Goal: Task Accomplishment & Management: Complete application form

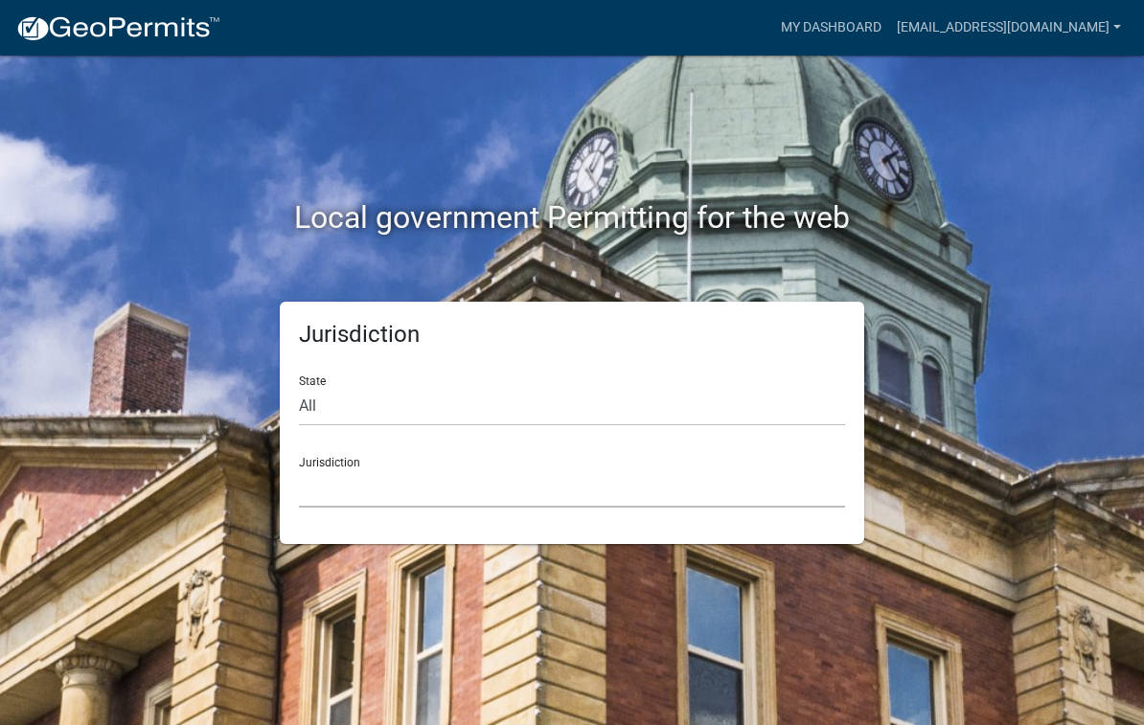
click at [377, 489] on select "[GEOGRAPHIC_DATA], [US_STATE] [GEOGRAPHIC_DATA], [US_STATE][PERSON_NAME][GEOGRA…" at bounding box center [572, 488] width 546 height 39
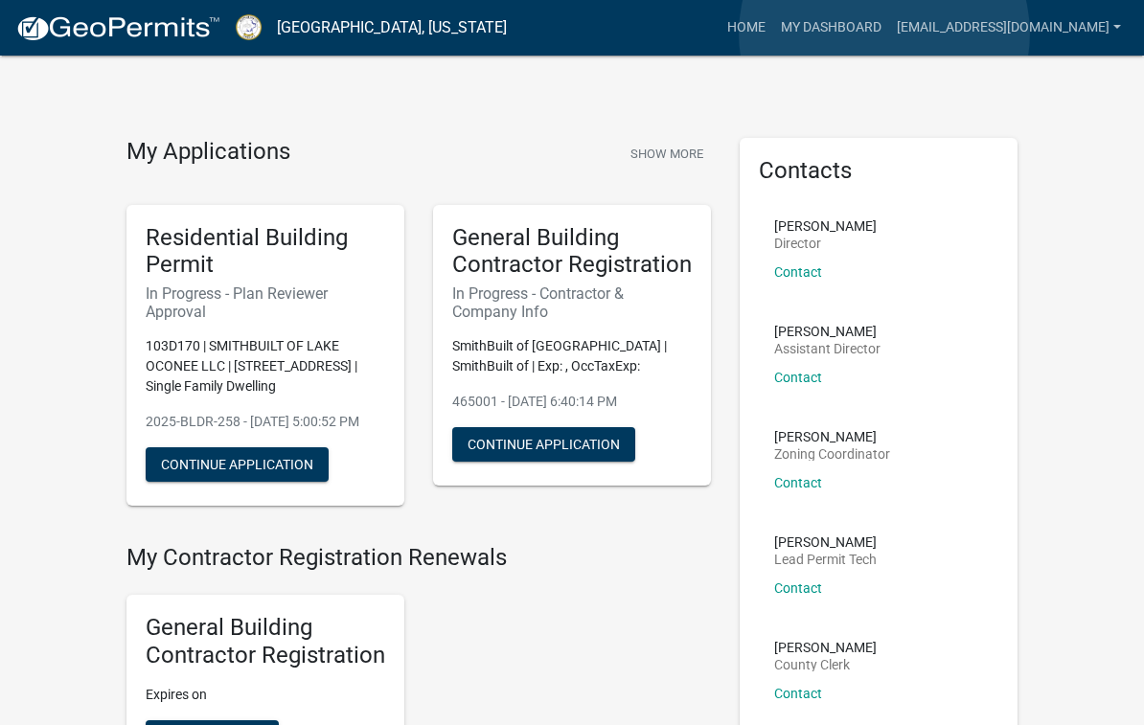
click at [885, 34] on link "My Dashboard" at bounding box center [831, 28] width 116 height 36
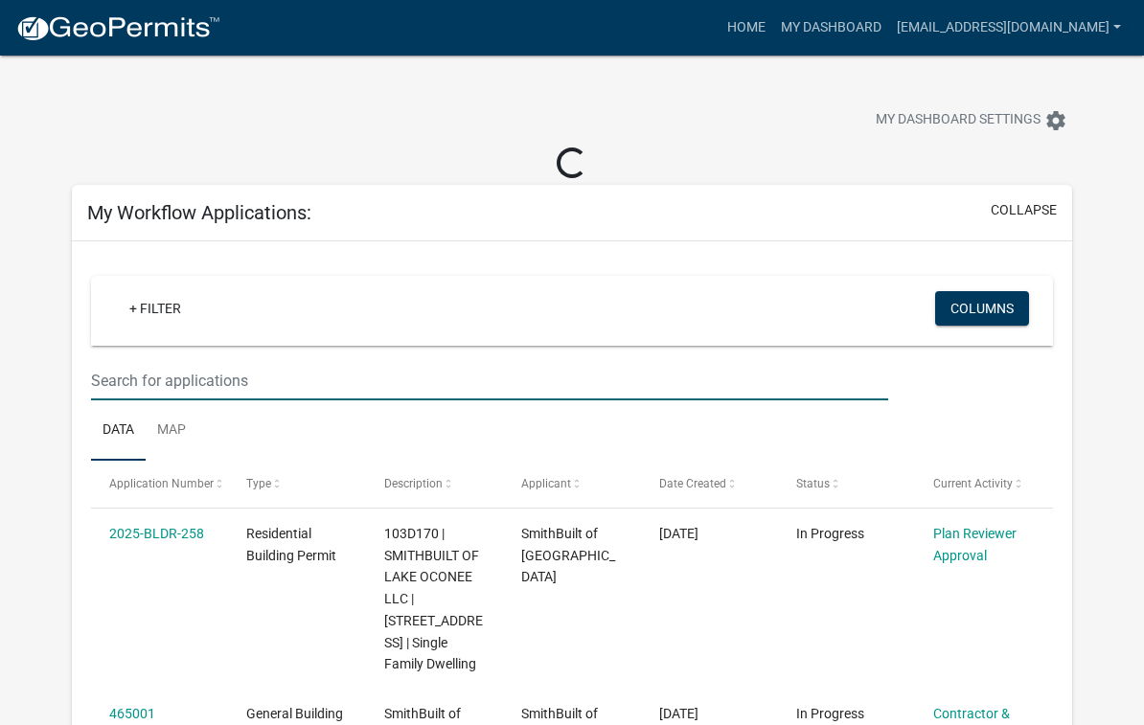
click at [151, 385] on input "text" at bounding box center [489, 380] width 797 height 39
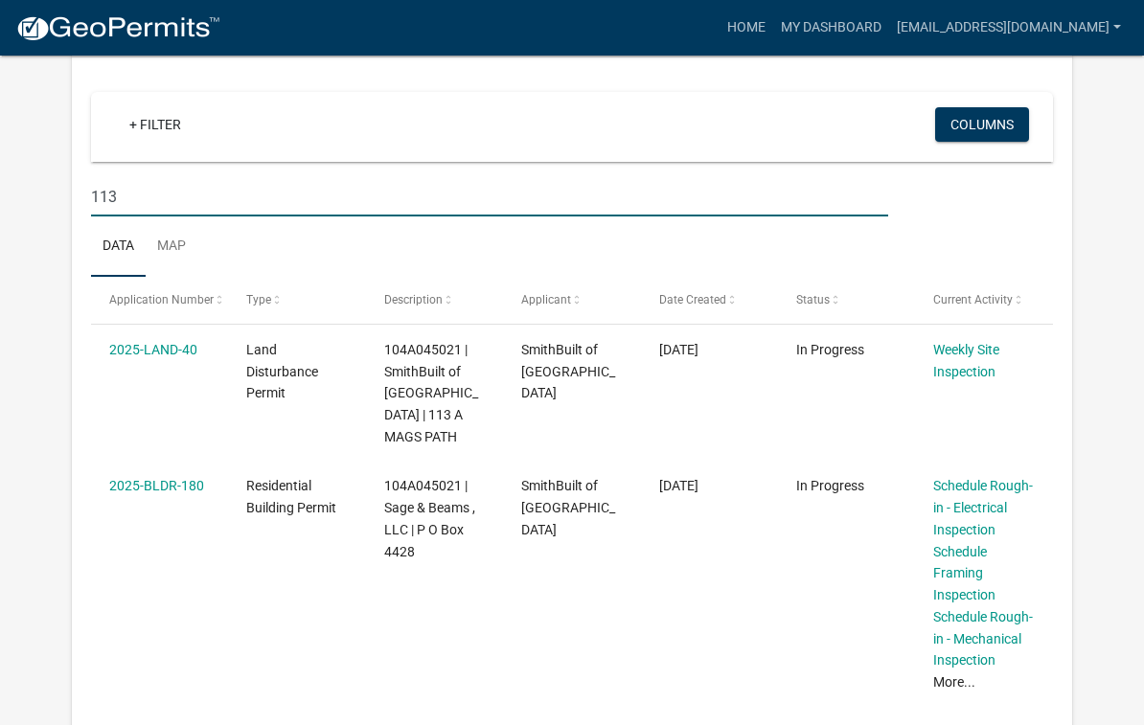
scroll to position [149, 0]
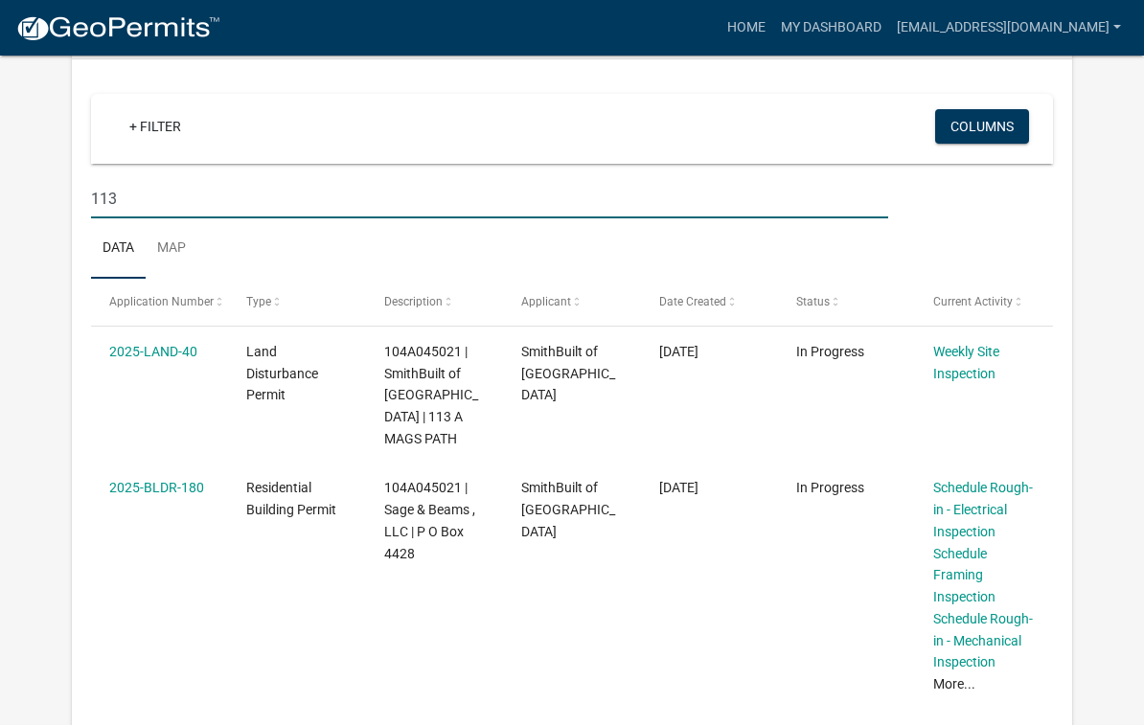
type input "113"
click at [149, 489] on link "2025-BLDR-180" at bounding box center [156, 487] width 95 height 15
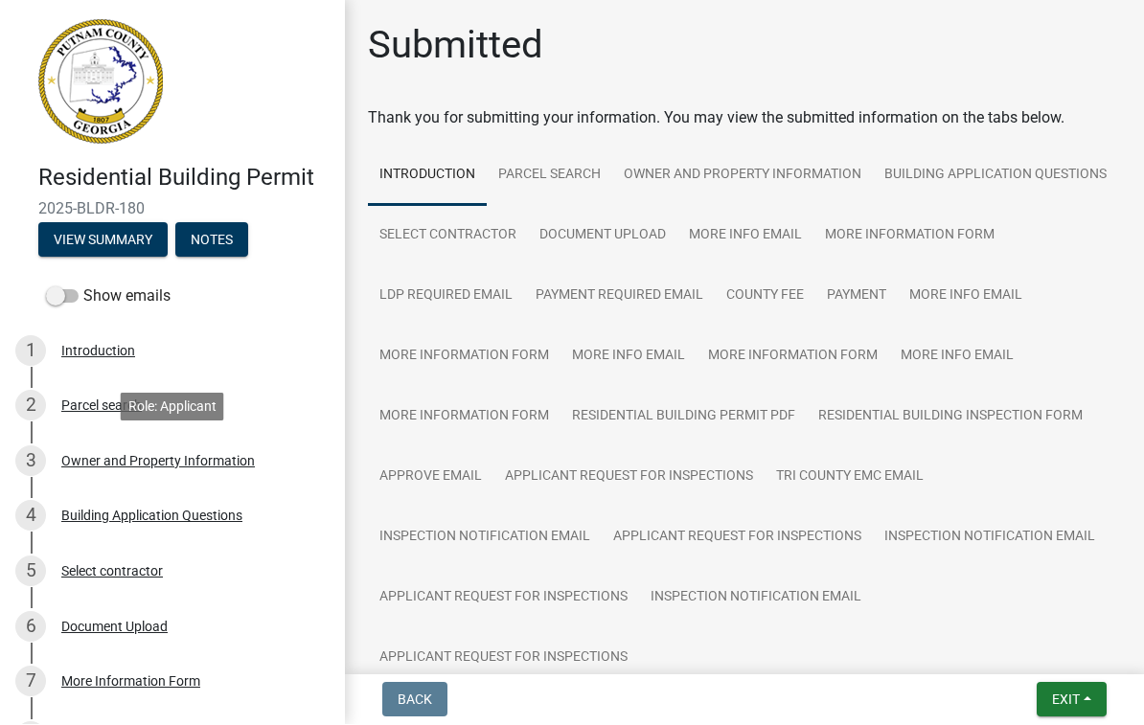
click at [93, 455] on div "Owner and Property Information" at bounding box center [158, 461] width 194 height 13
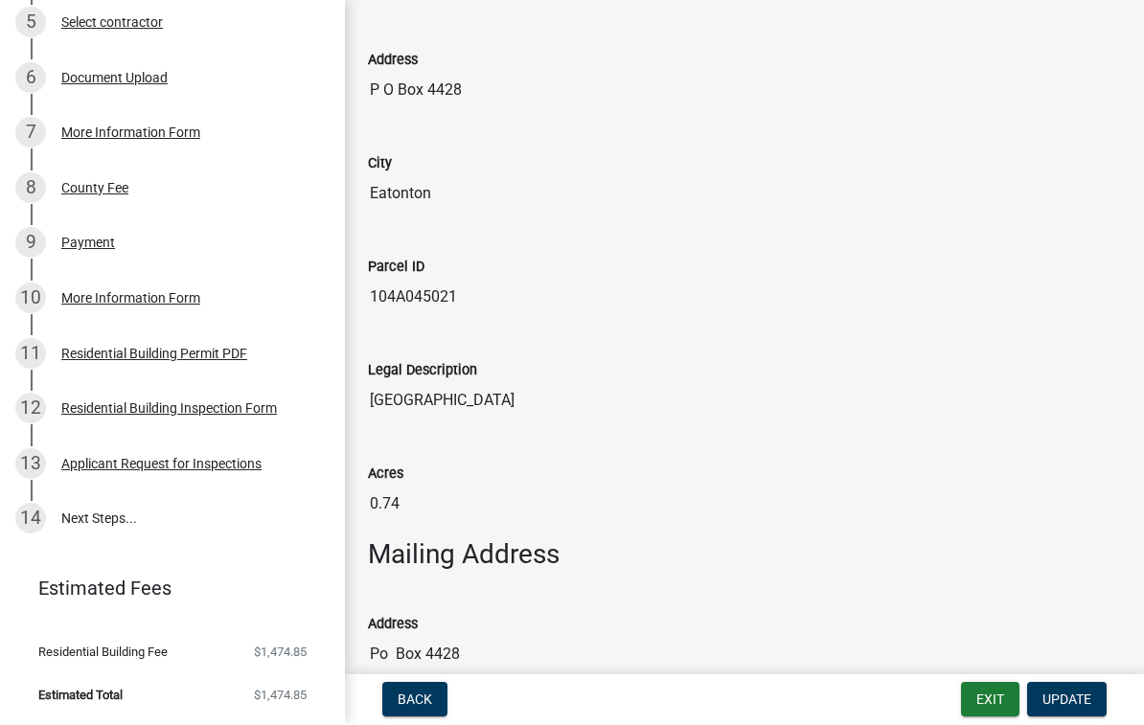
scroll to position [548, 0]
click at [98, 464] on div "Applicant Request for Inspections" at bounding box center [161, 465] width 200 height 13
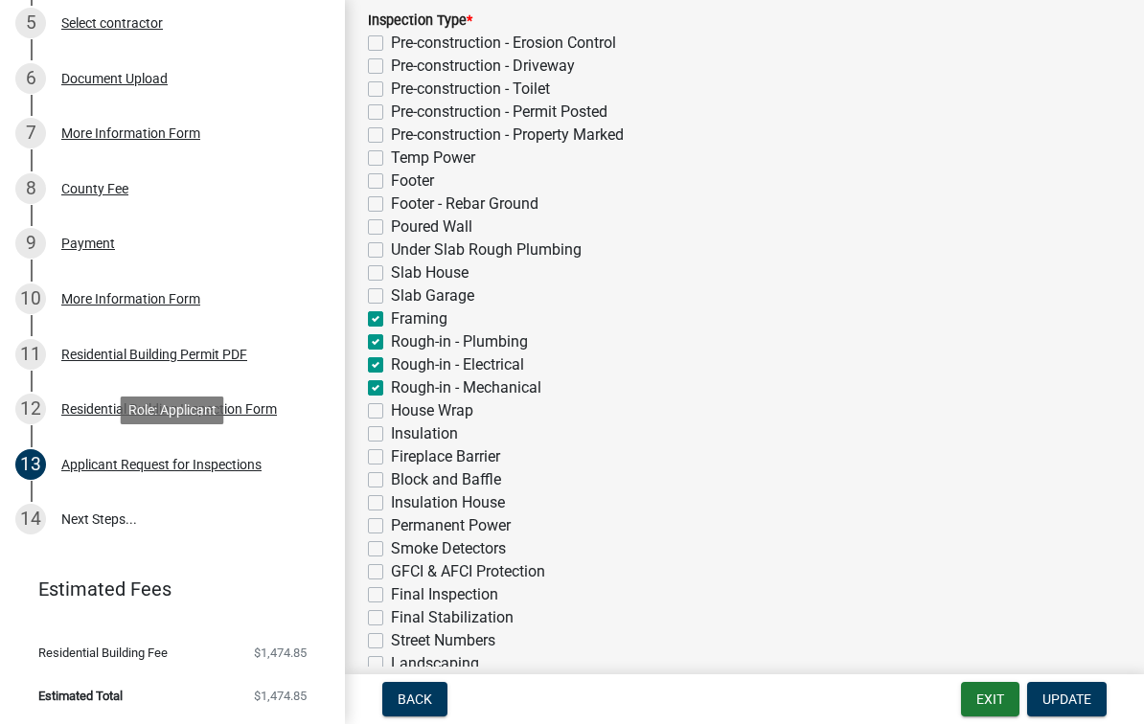
scroll to position [453, 0]
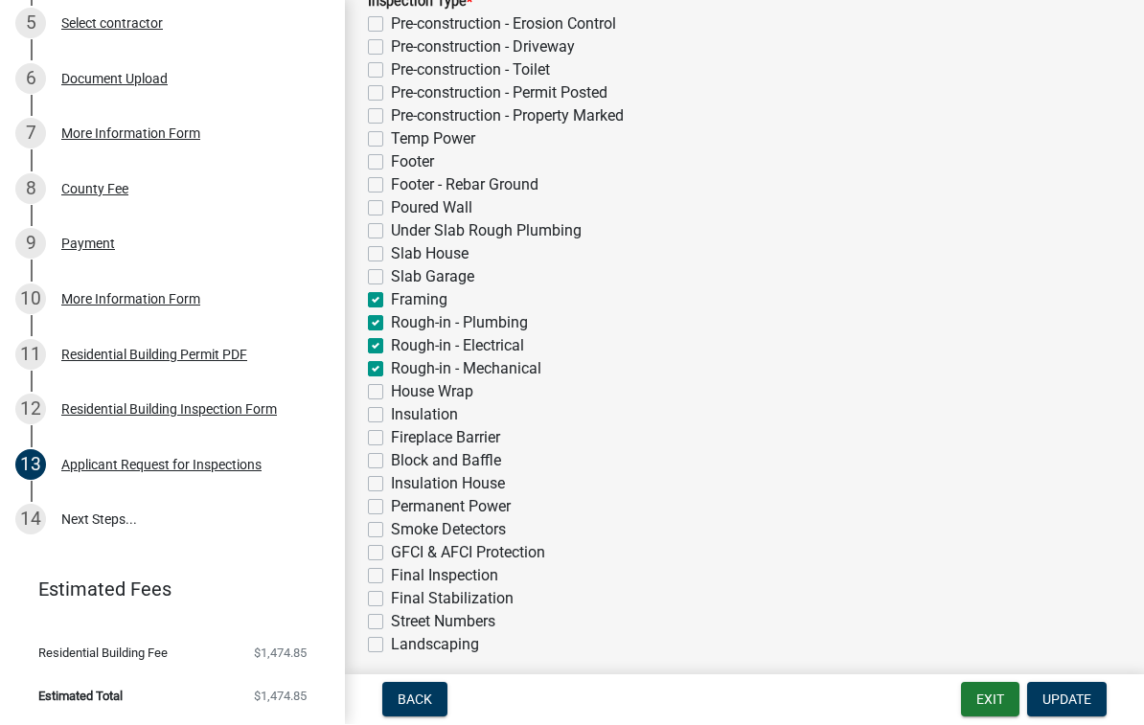
click at [392, 398] on label "House Wrap" at bounding box center [432, 392] width 82 height 23
click at [392, 394] on input "House Wrap" at bounding box center [397, 387] width 12 height 12
checkbox input "true"
checkbox input "false"
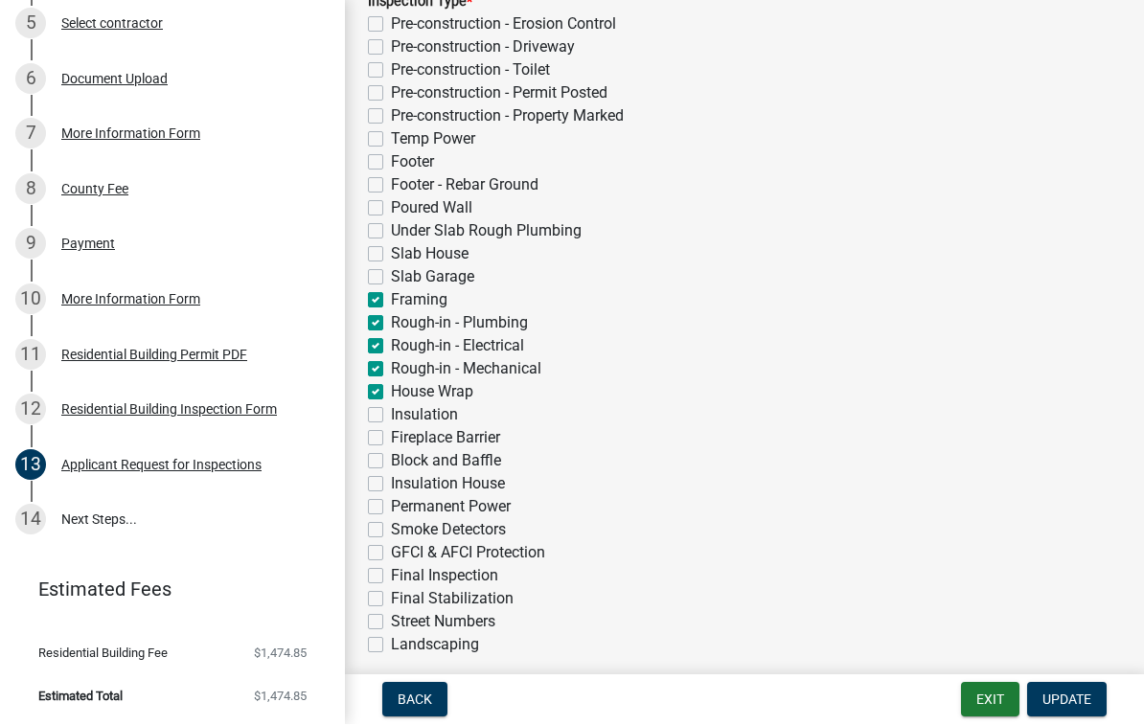
checkbox input "false"
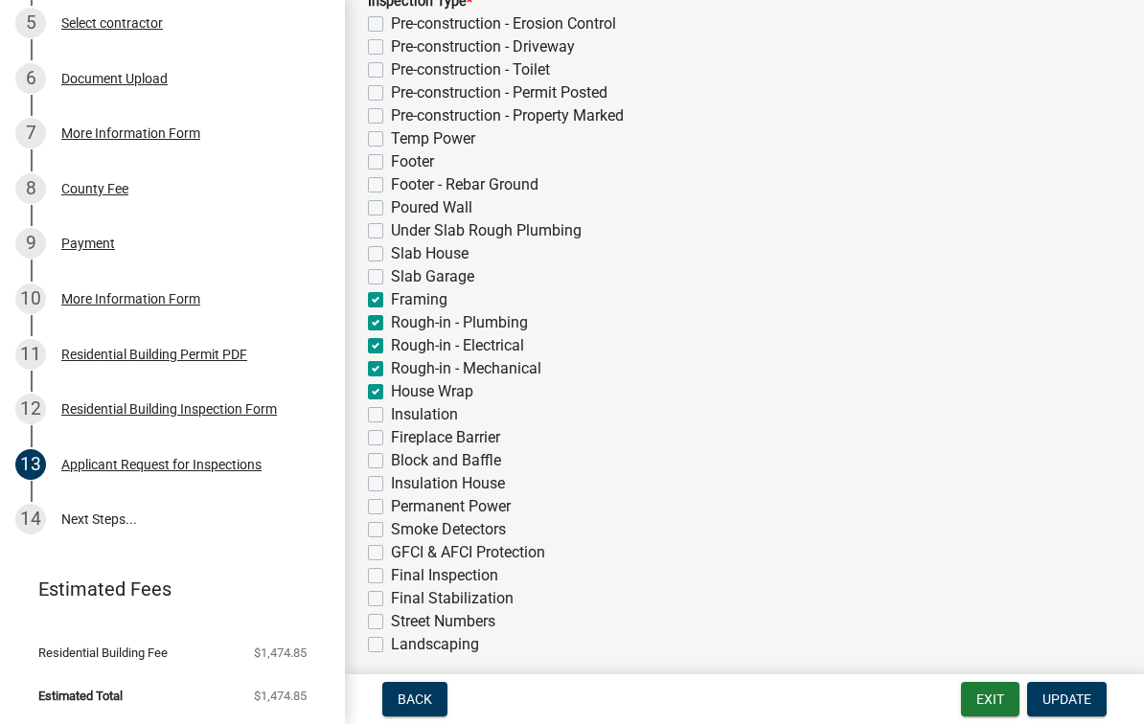
checkbox input "false"
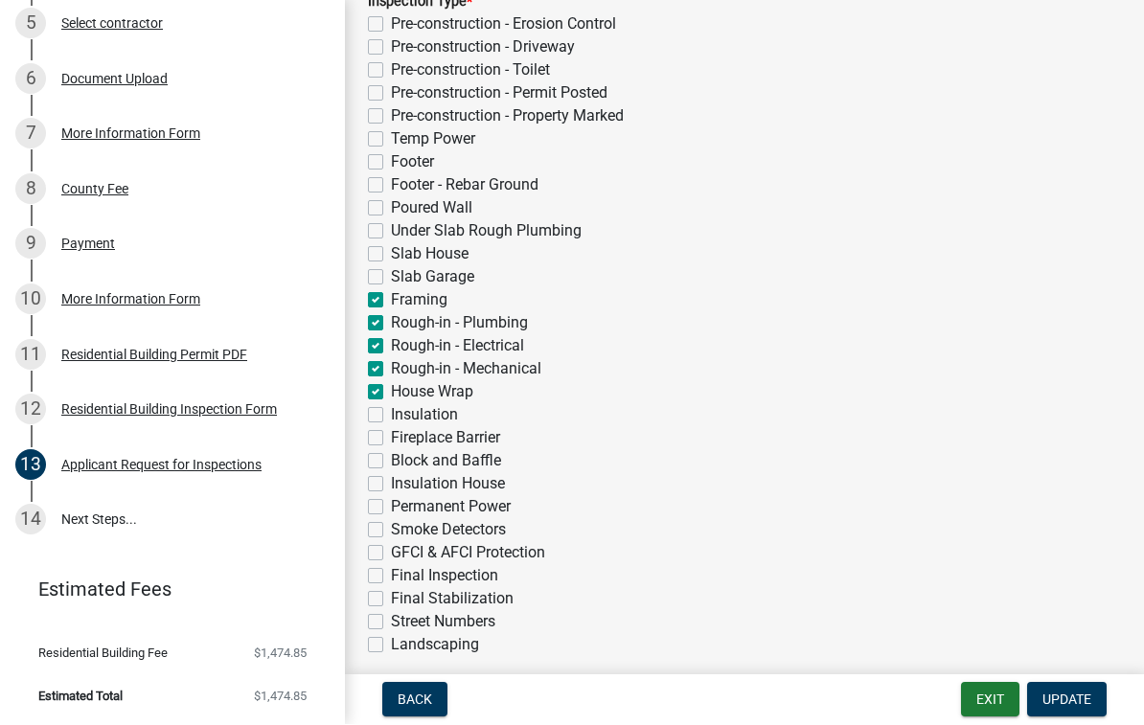
checkbox input "true"
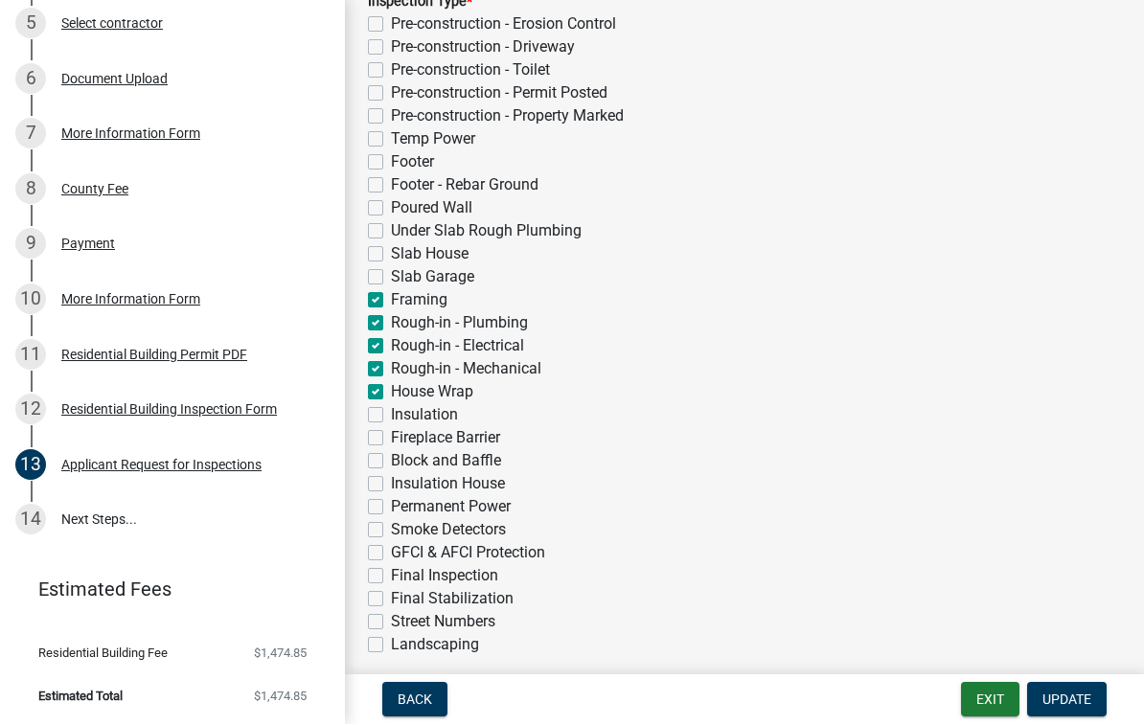
checkbox input "false"
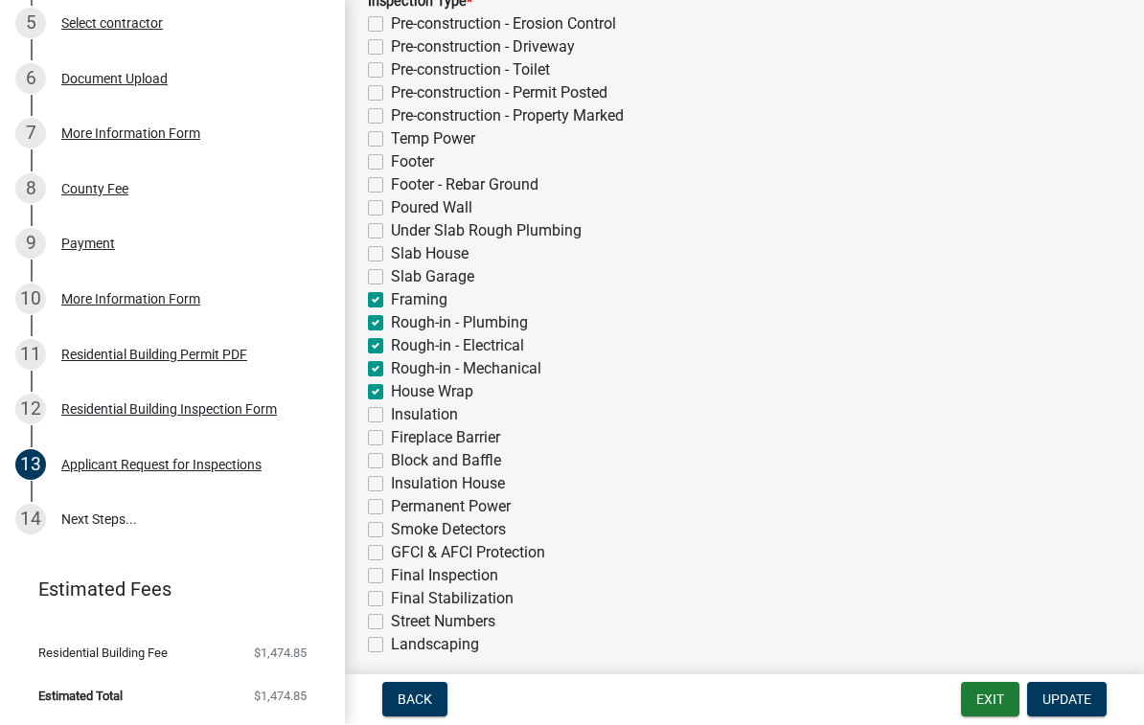
checkbox input "false"
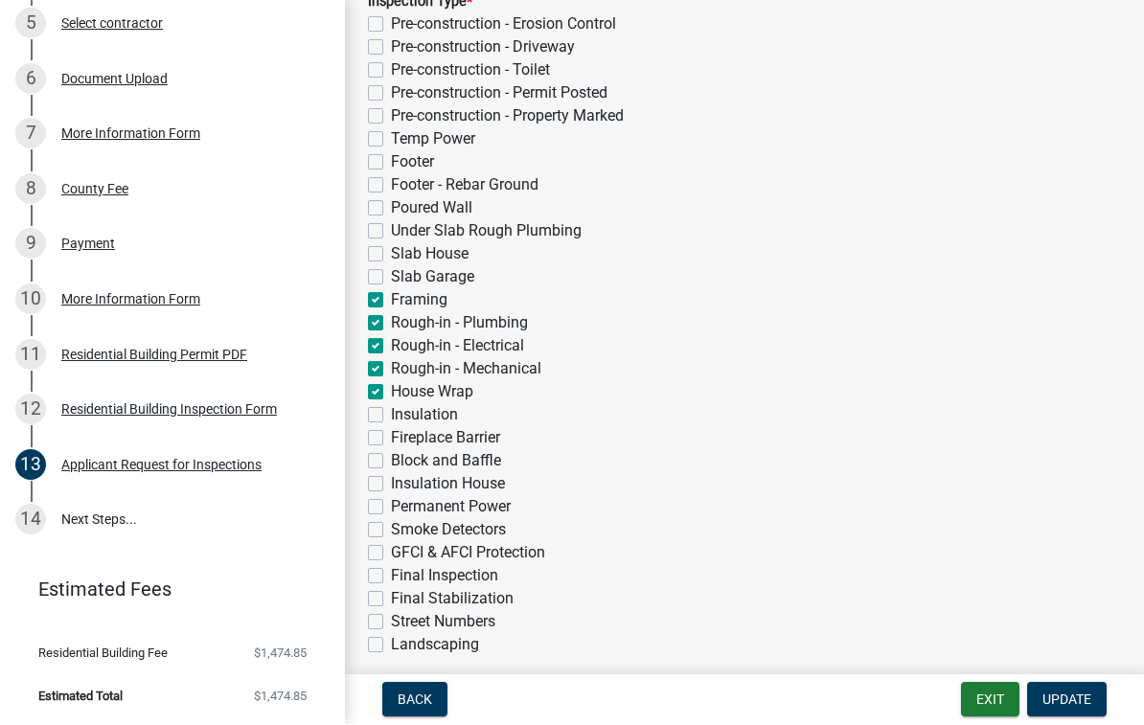
checkbox input "false"
click at [391, 421] on label "Insulation" at bounding box center [424, 415] width 67 height 23
click at [391, 417] on input "Insulation" at bounding box center [397, 410] width 12 height 12
checkbox input "true"
checkbox input "false"
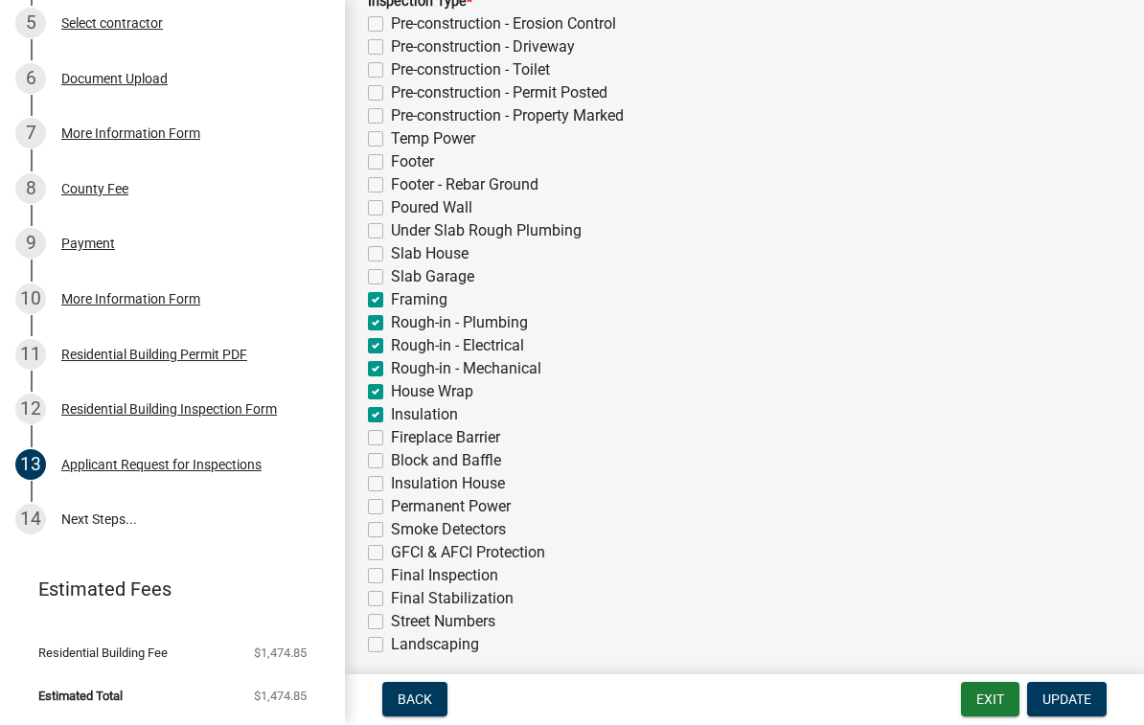
checkbox input "false"
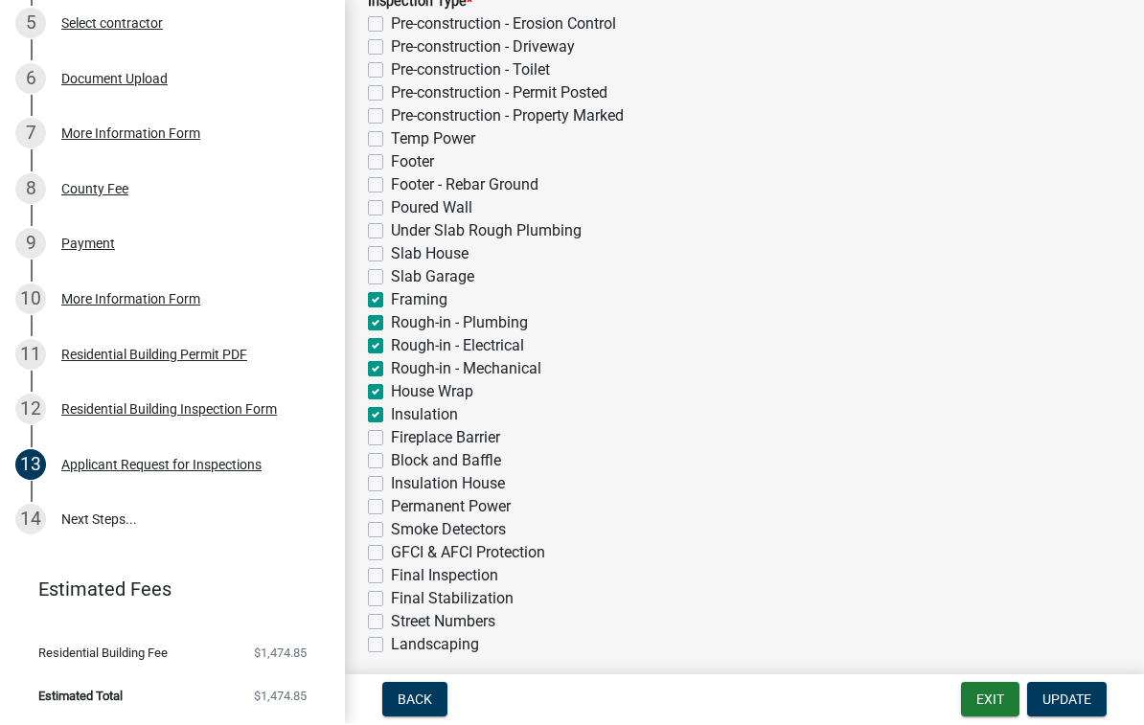
checkbox input "false"
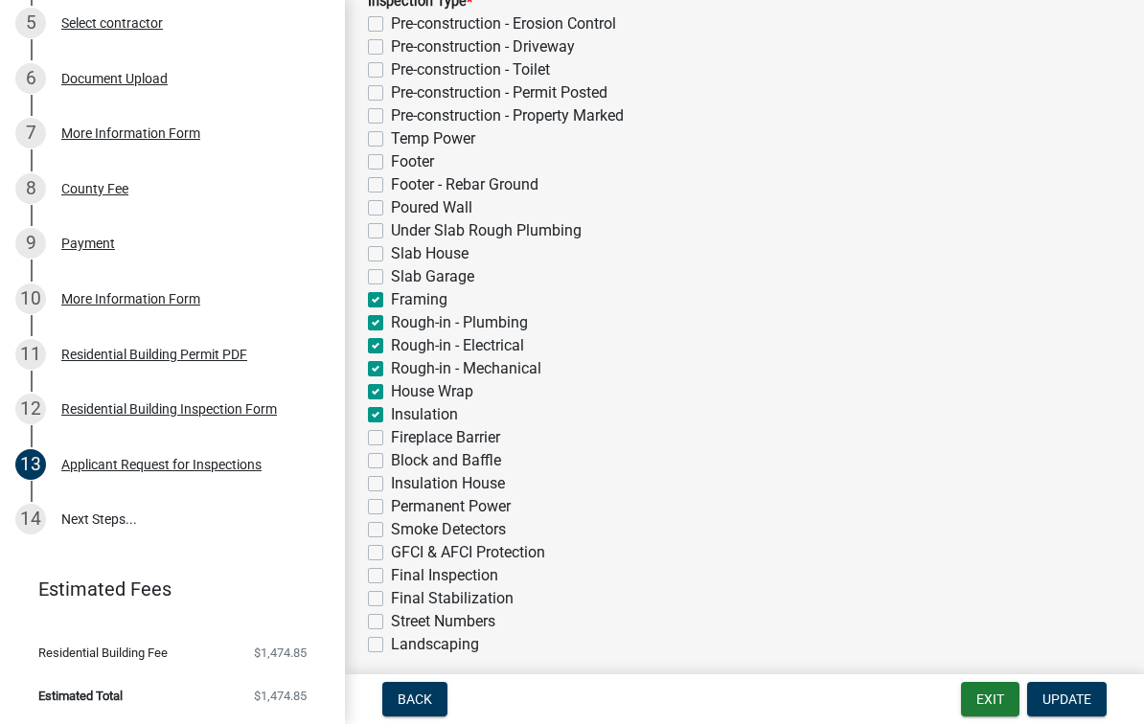
checkbox input "false"
checkbox input "true"
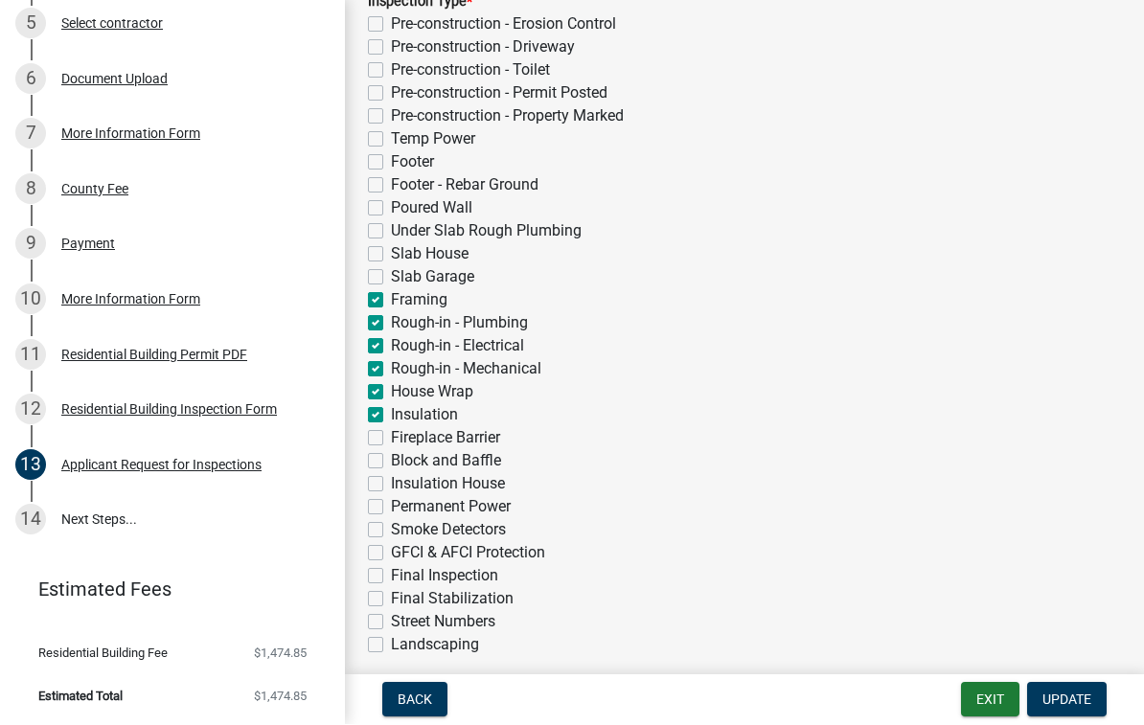
checkbox input "true"
checkbox input "false"
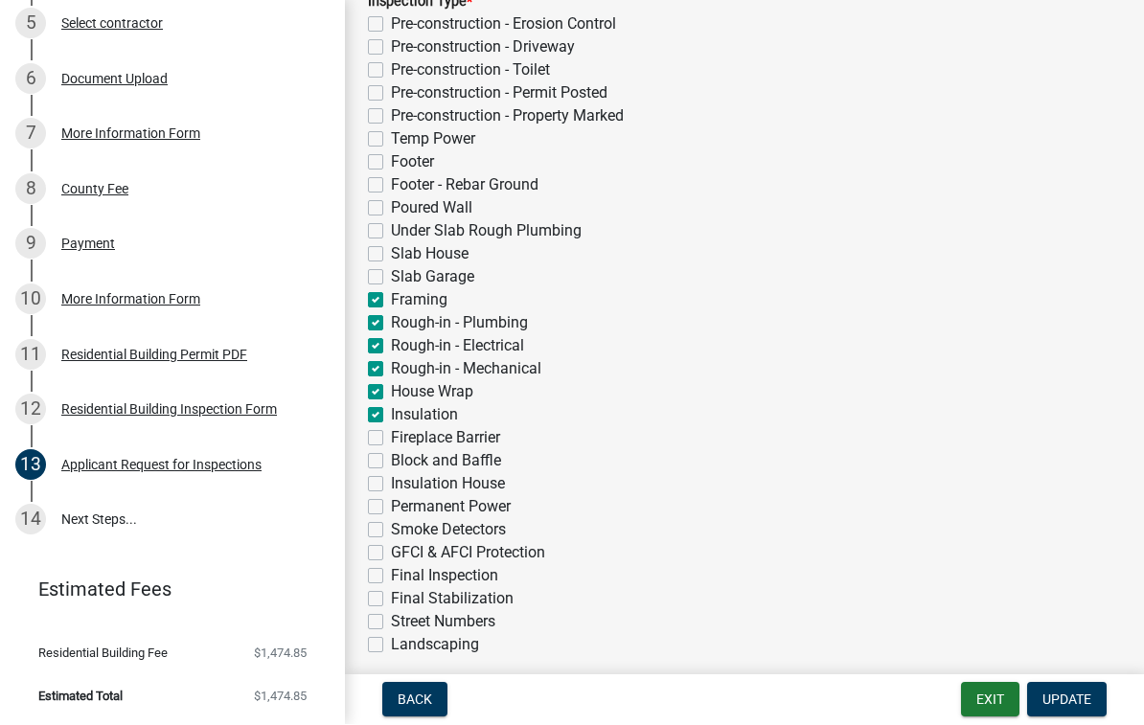
checkbox input "false"
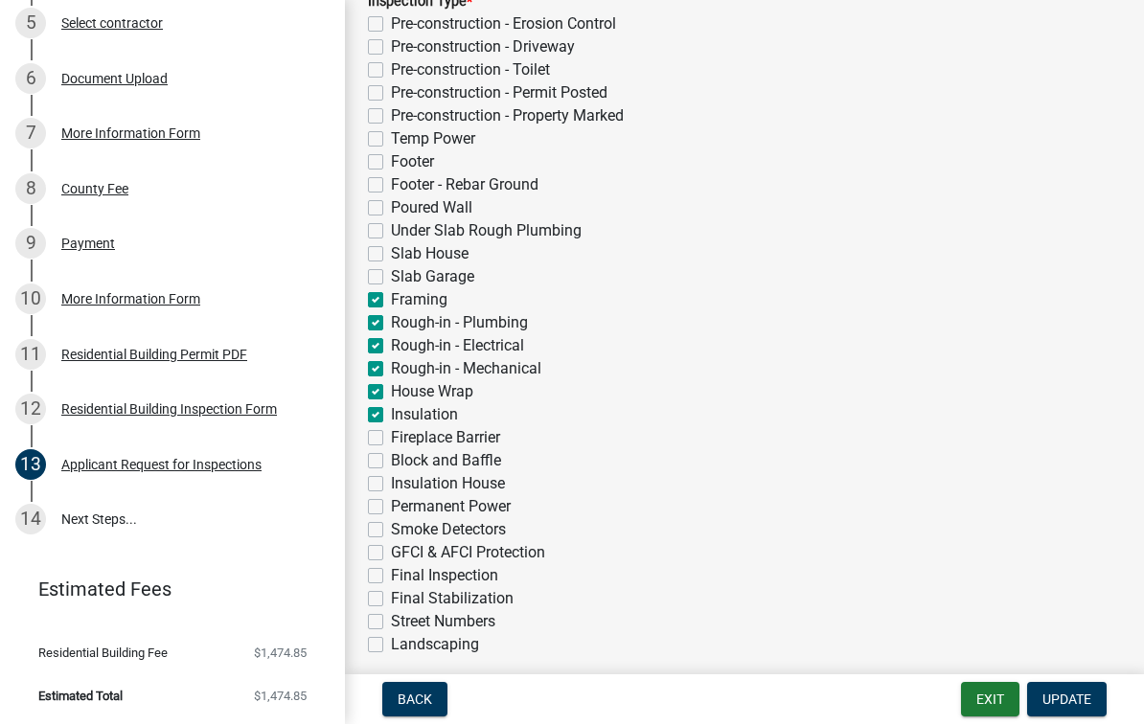
checkbox input "false"
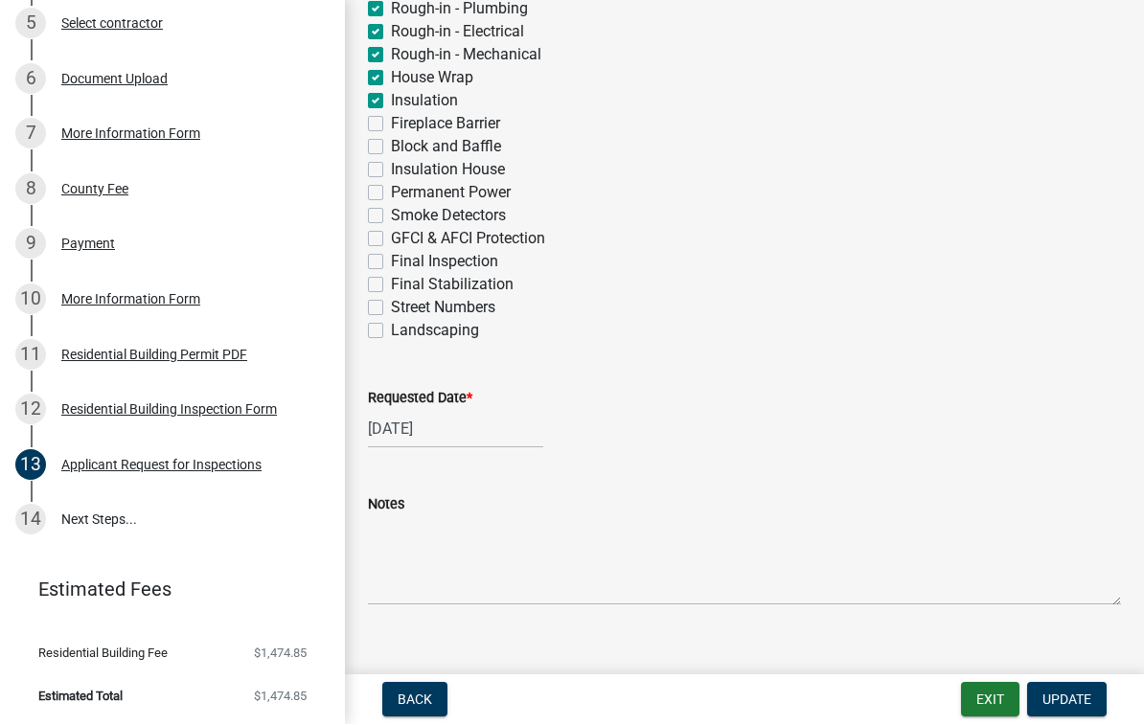
scroll to position [768, 0]
click at [475, 437] on div "[DATE]" at bounding box center [455, 428] width 175 height 39
select select "10"
select select "2025"
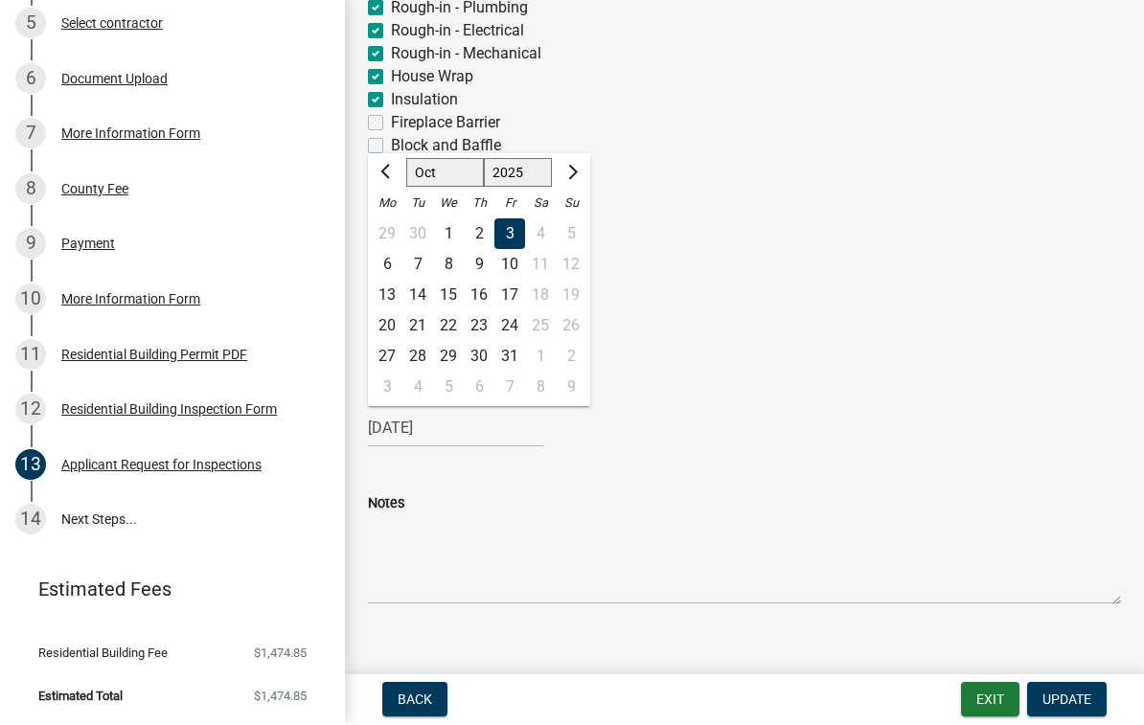
click at [427, 292] on div "14" at bounding box center [417, 296] width 31 height 31
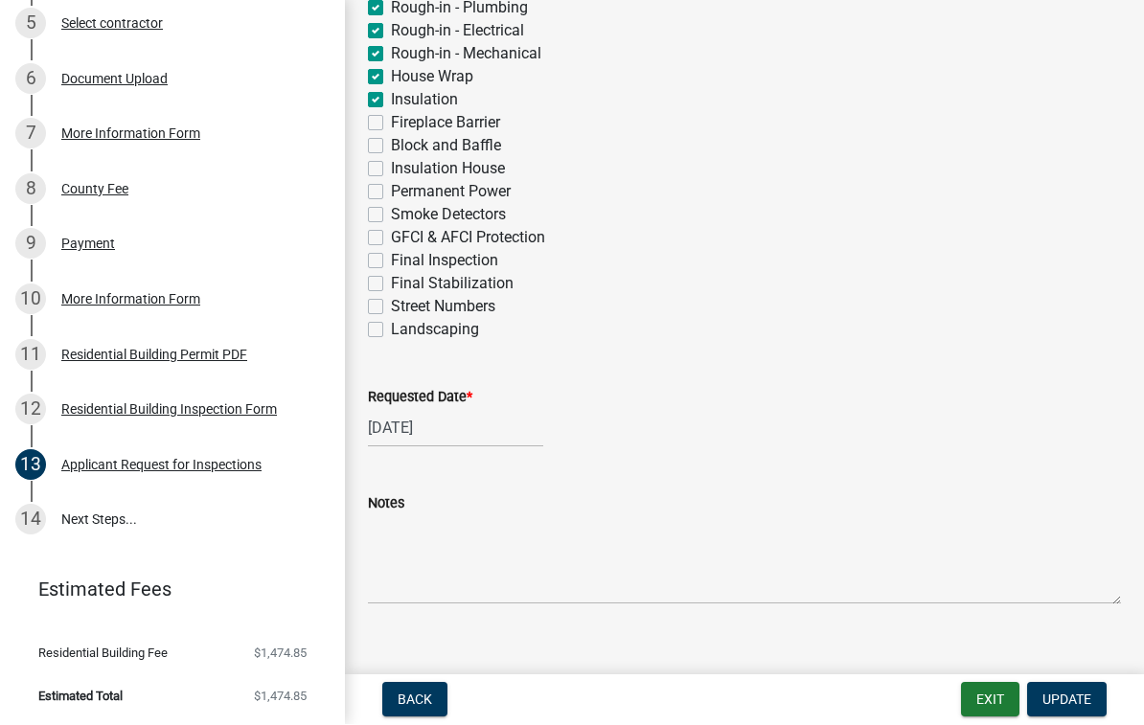
type input "[DATE]"
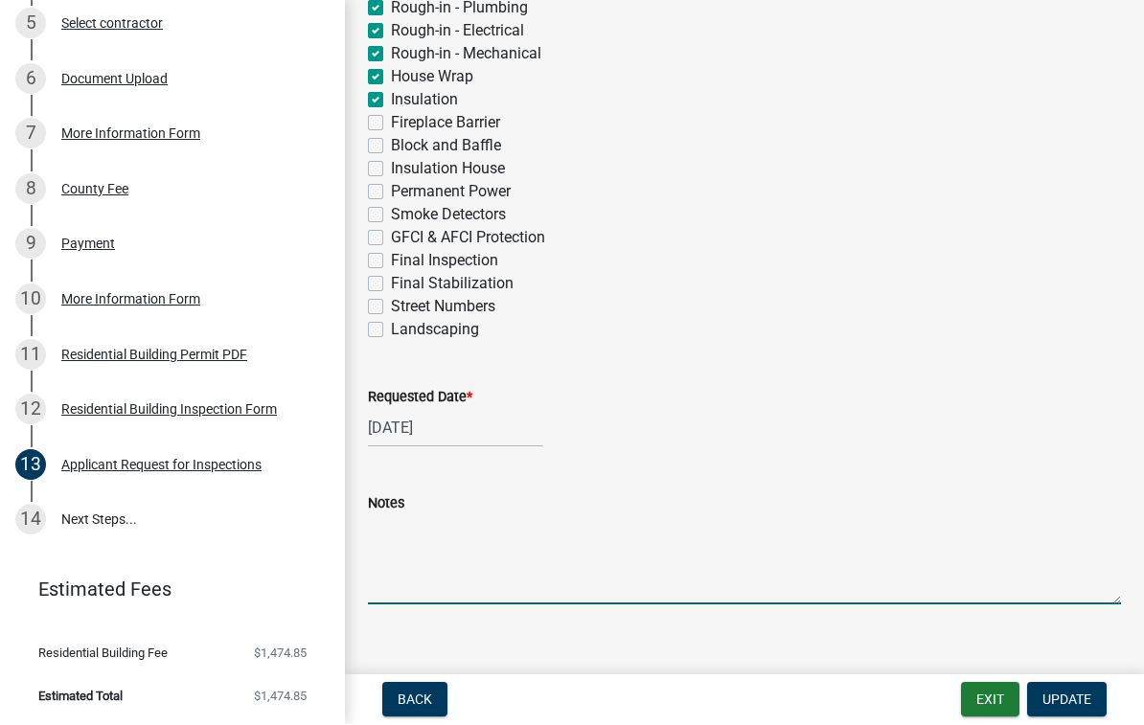
click at [436, 587] on textarea "Notes" at bounding box center [744, 560] width 753 height 90
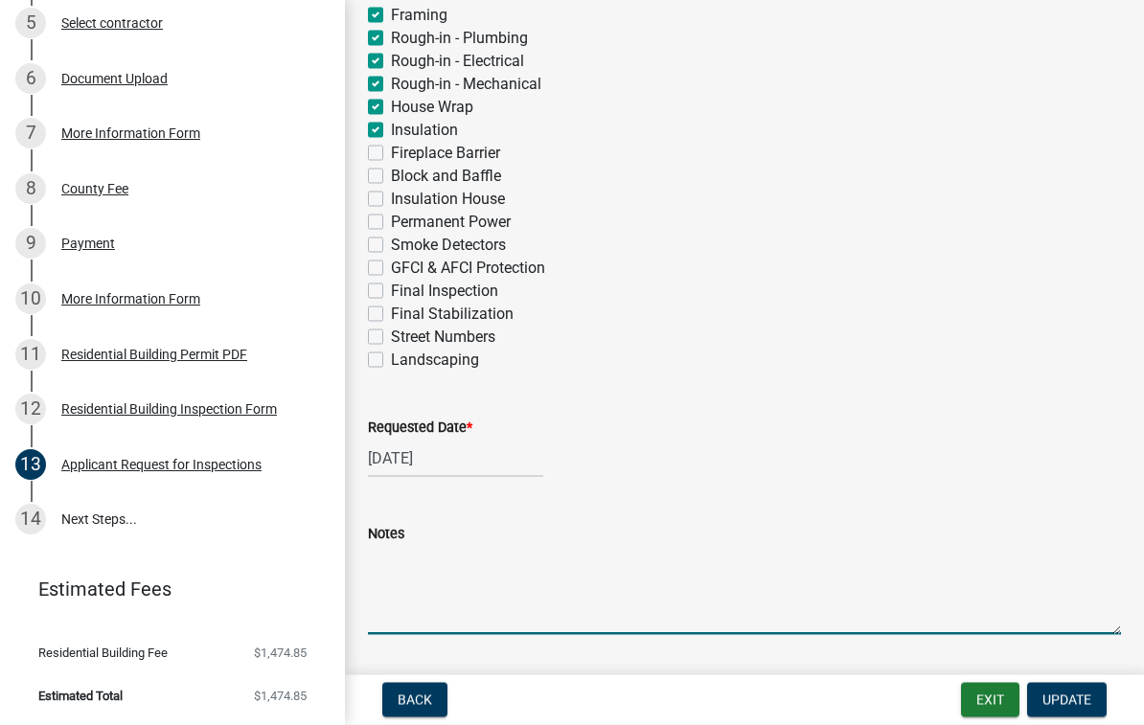
scroll to position [745, 0]
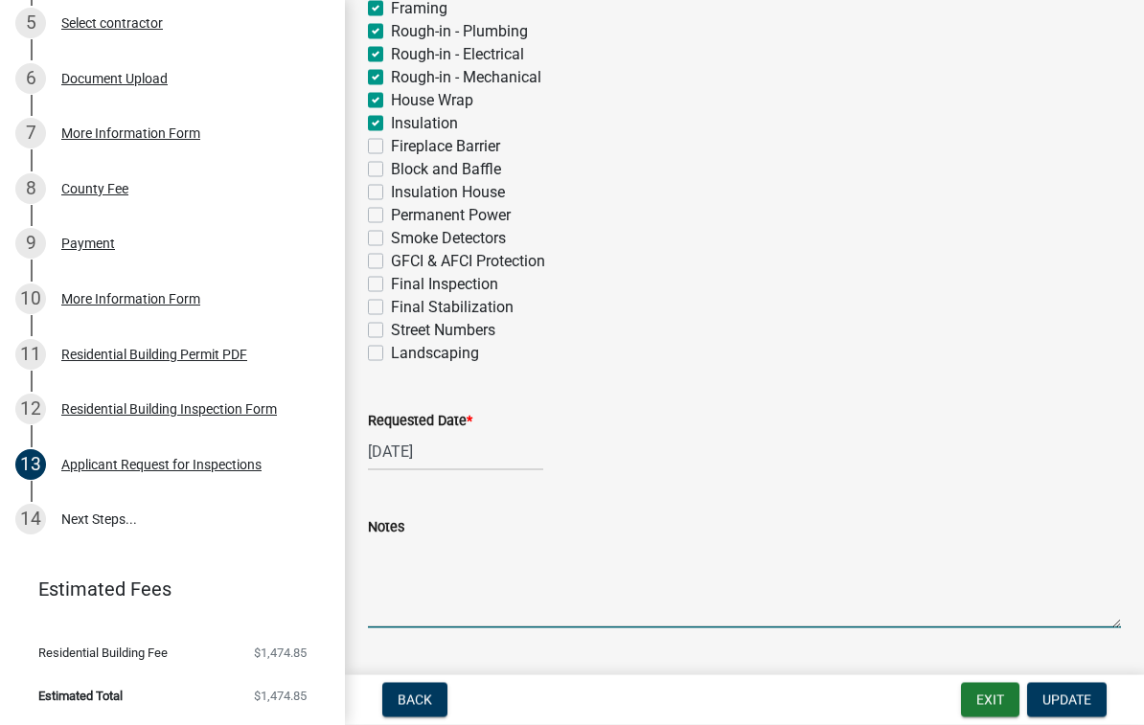
click at [1063, 694] on span "Update" at bounding box center [1066, 700] width 49 height 15
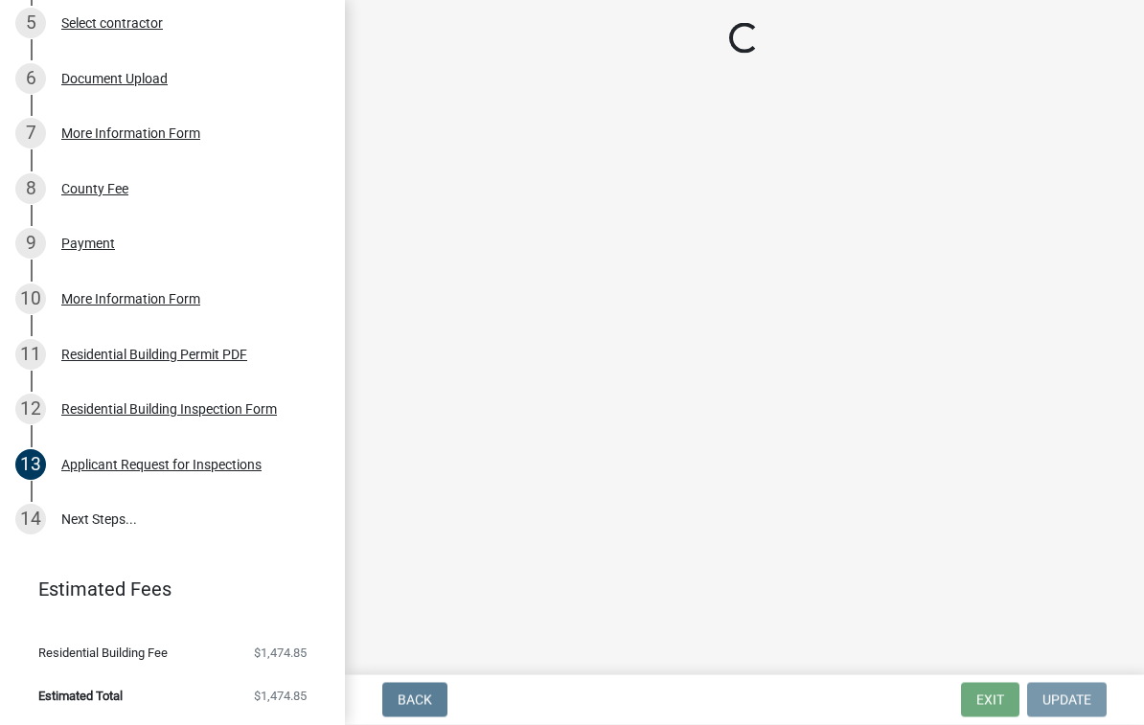
scroll to position [0, 0]
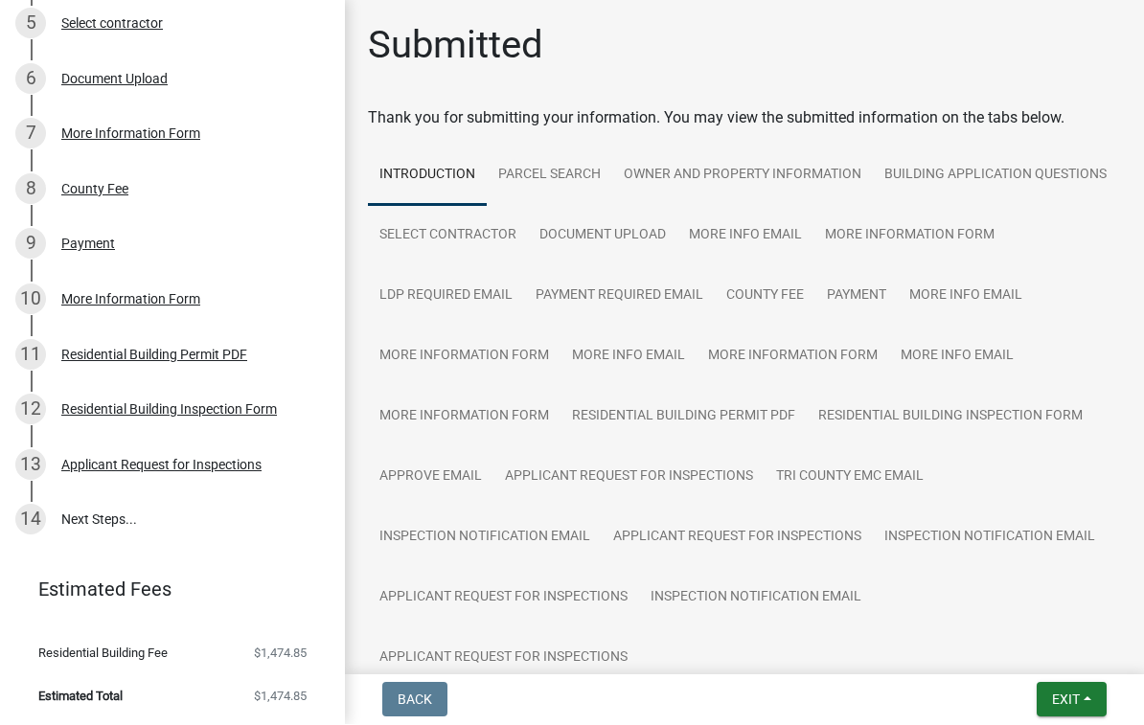
click at [1068, 696] on span "Exit" at bounding box center [1066, 700] width 28 height 15
click at [1045, 651] on button "Save & Exit" at bounding box center [1030, 651] width 153 height 46
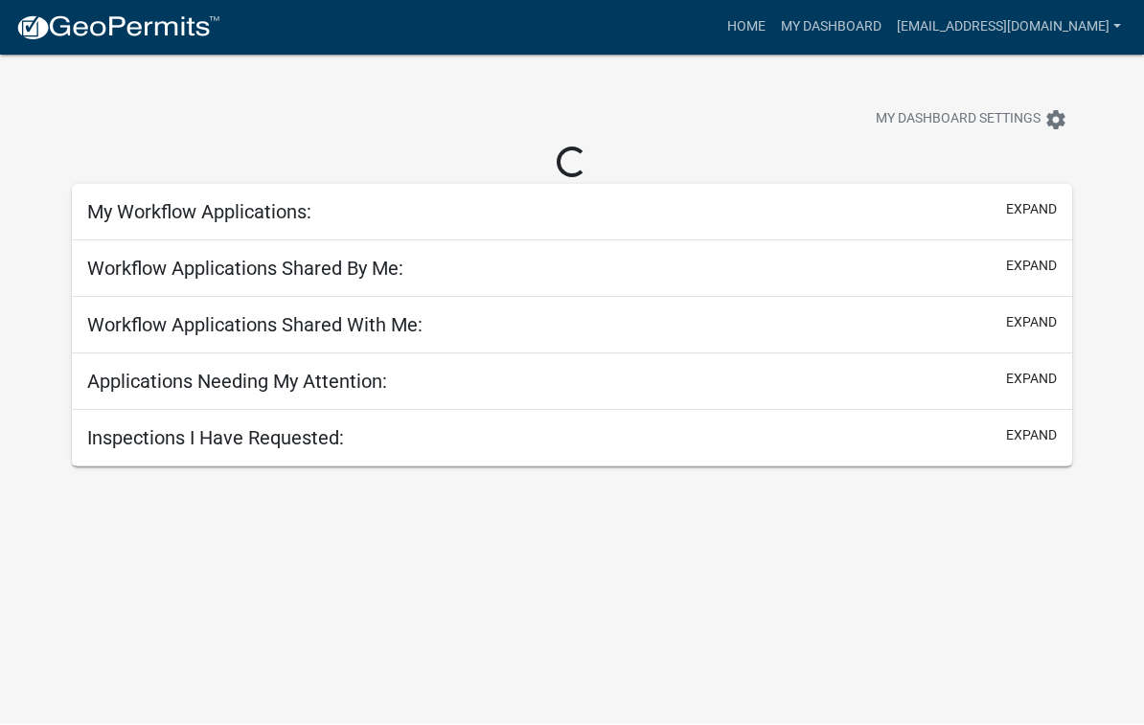
scroll to position [1, 0]
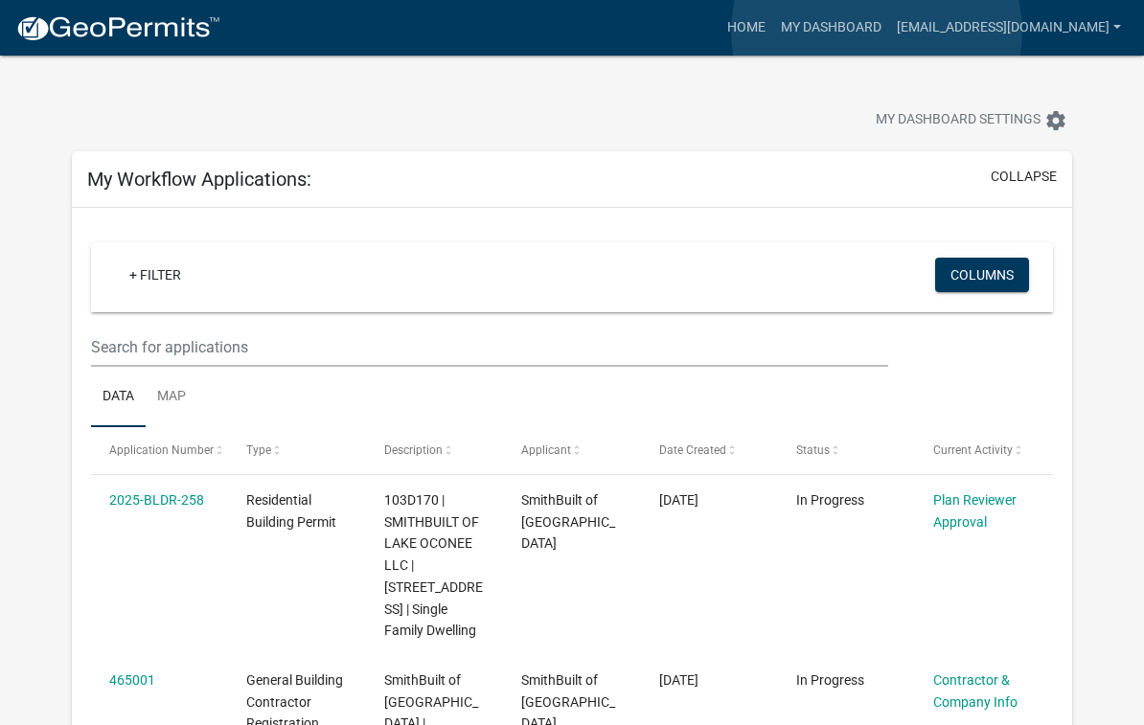
click at [877, 32] on link "My Dashboard" at bounding box center [831, 28] width 116 height 36
click at [880, 18] on link "My Dashboard" at bounding box center [831, 28] width 116 height 36
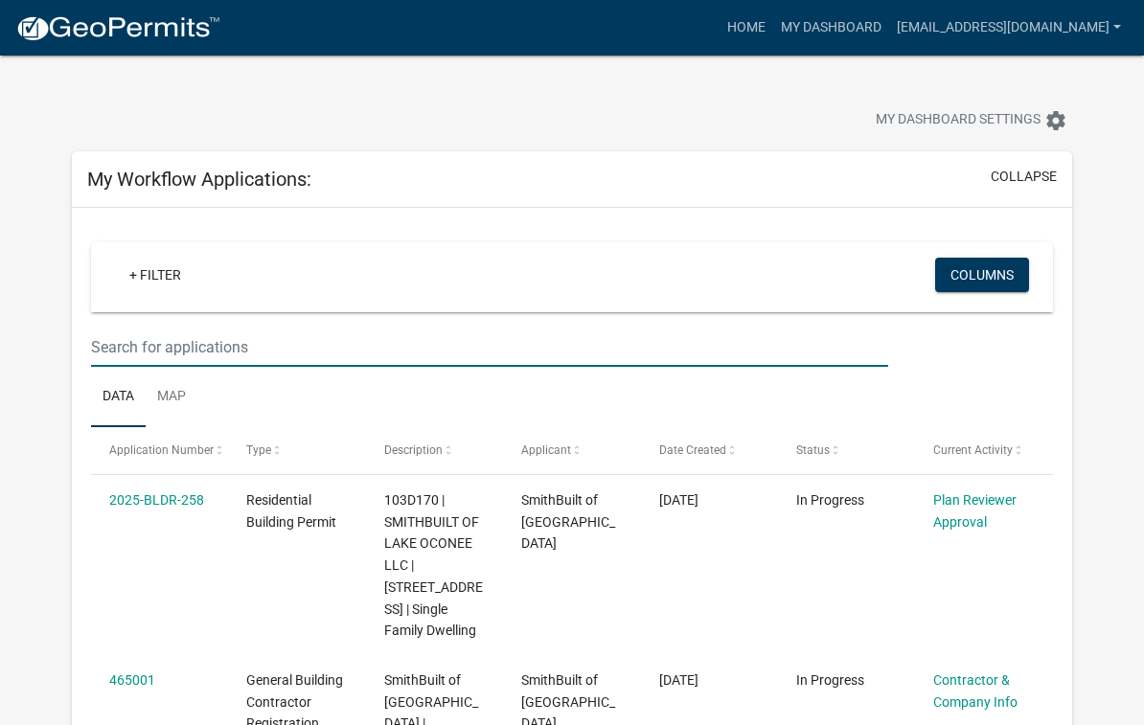
click at [259, 339] on input "text" at bounding box center [489, 347] width 797 height 39
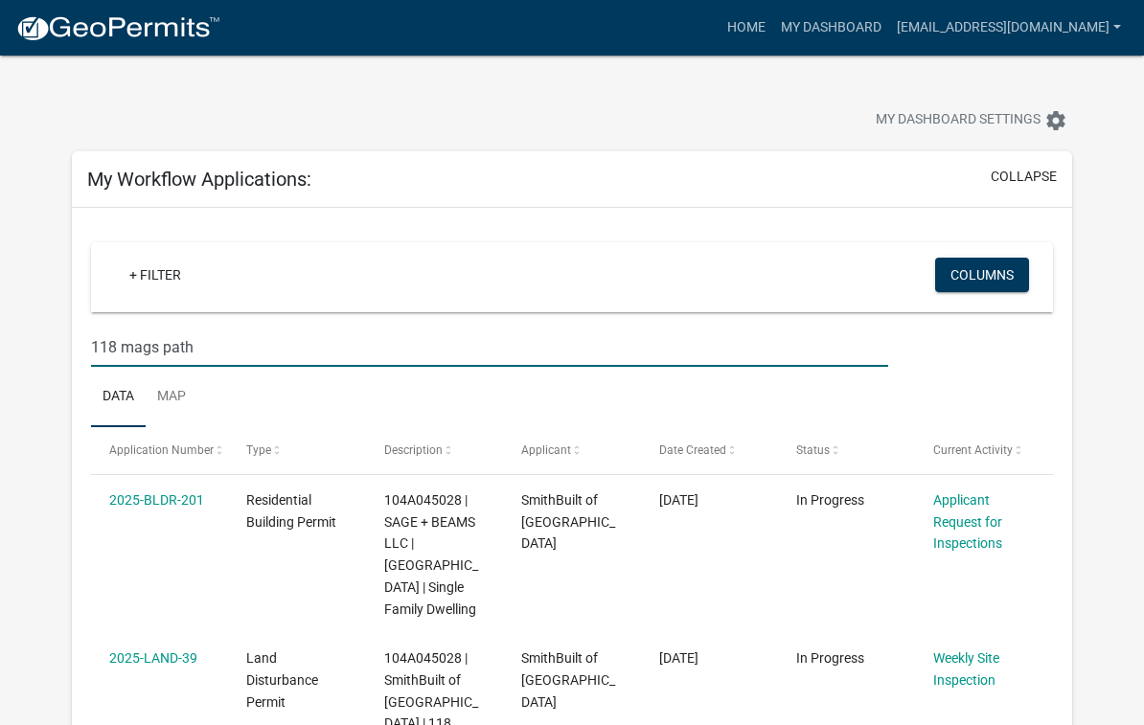
type input "118 mags path"
click at [429, 567] on span "104A045028 | SAGE + BEAMS LLC | [GEOGRAPHIC_DATA] | Single Family Dwelling" at bounding box center [431, 554] width 94 height 125
click at [419, 561] on span "104A045028 | SAGE + BEAMS LLC | [GEOGRAPHIC_DATA] | Single Family Dwelling" at bounding box center [431, 554] width 94 height 125
click at [172, 498] on link "2025-BLDR-201" at bounding box center [156, 499] width 95 height 15
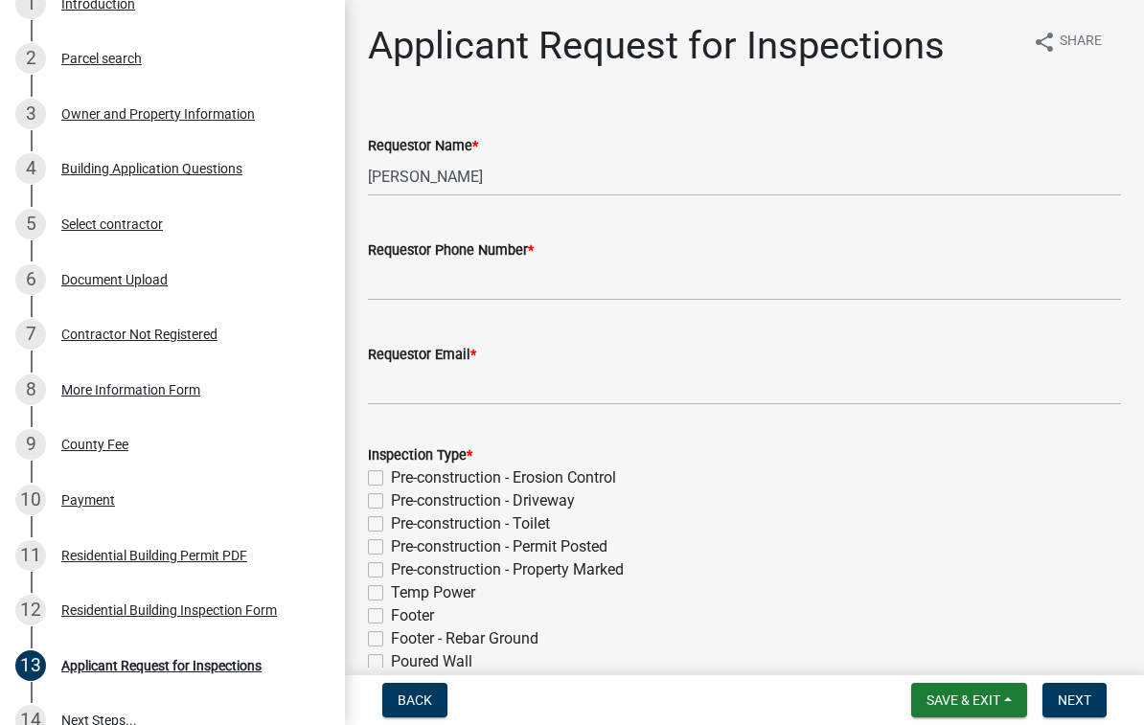
scroll to position [380, 0]
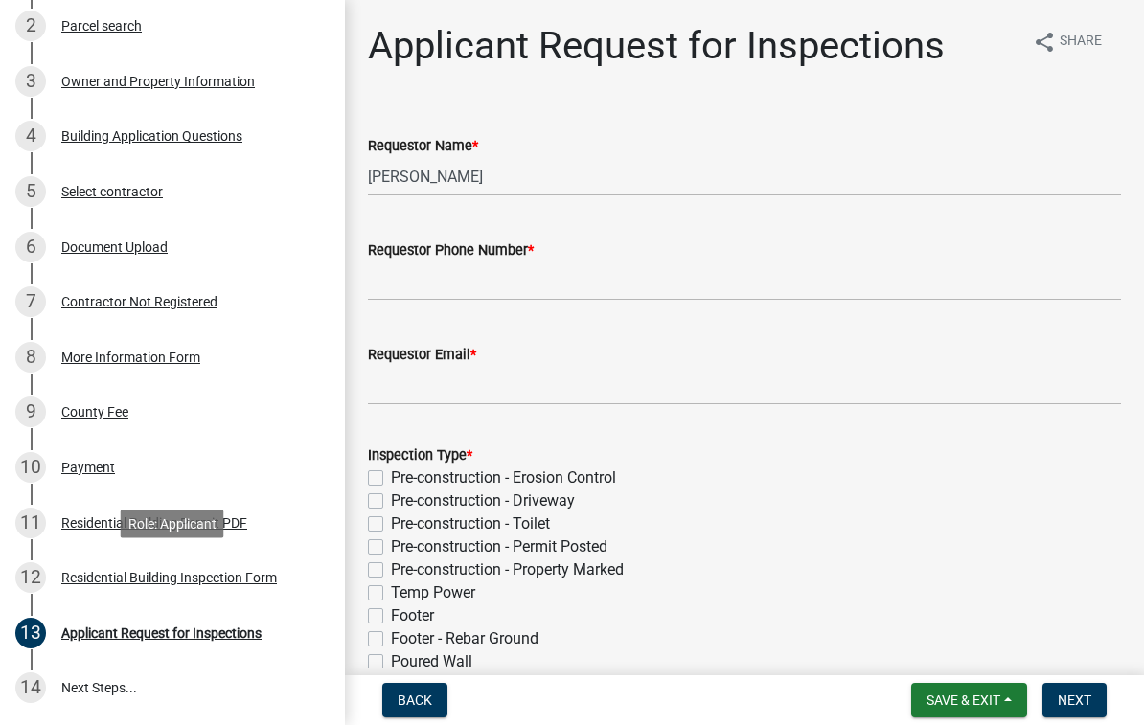
click at [257, 583] on div "Residential Building Inspection Form" at bounding box center [169, 577] width 216 height 13
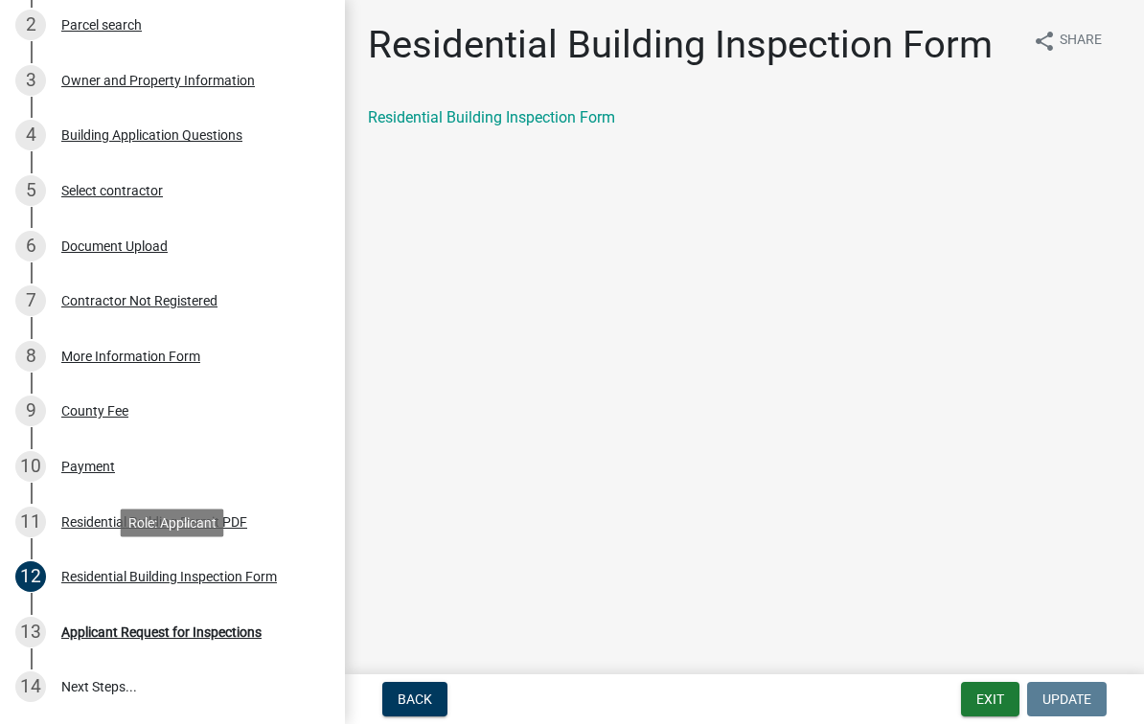
click at [260, 583] on div "Residential Building Inspection Form" at bounding box center [169, 577] width 216 height 13
click at [619, 445] on main "Residential Building Inspection Form share Share Residential Building Inspectio…" at bounding box center [744, 334] width 799 height 668
click at [229, 630] on div "Applicant Request for Inspections" at bounding box center [161, 633] width 200 height 13
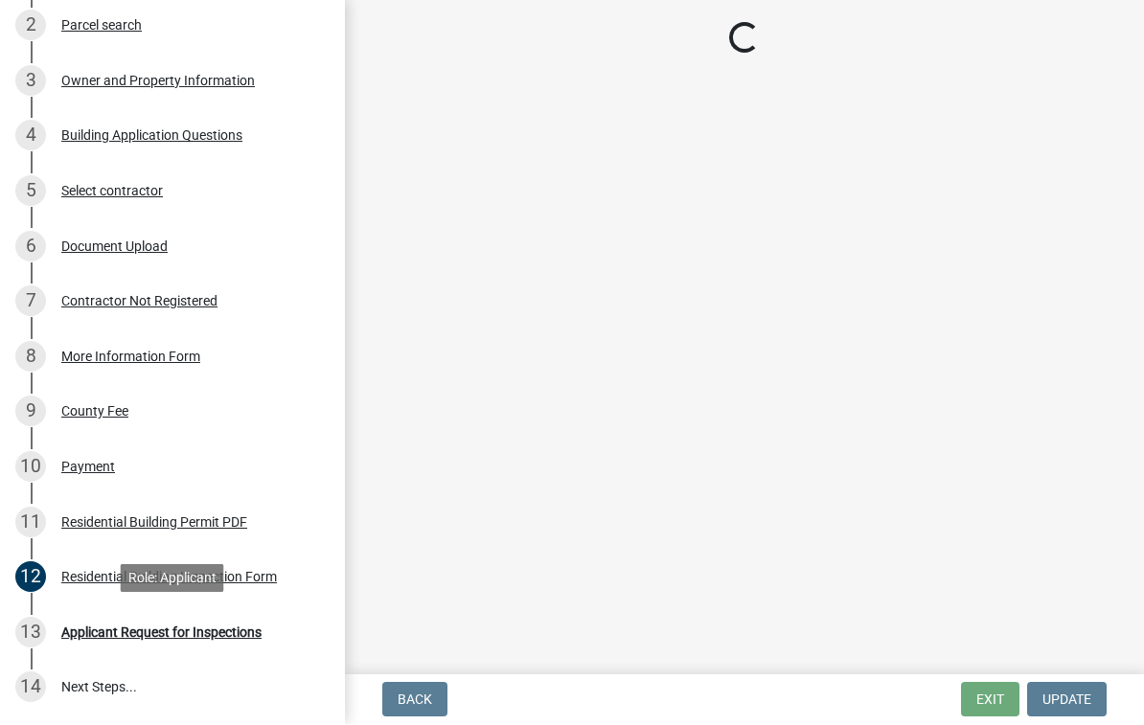
click at [149, 637] on div "Applicant Request for Inspections" at bounding box center [161, 633] width 200 height 13
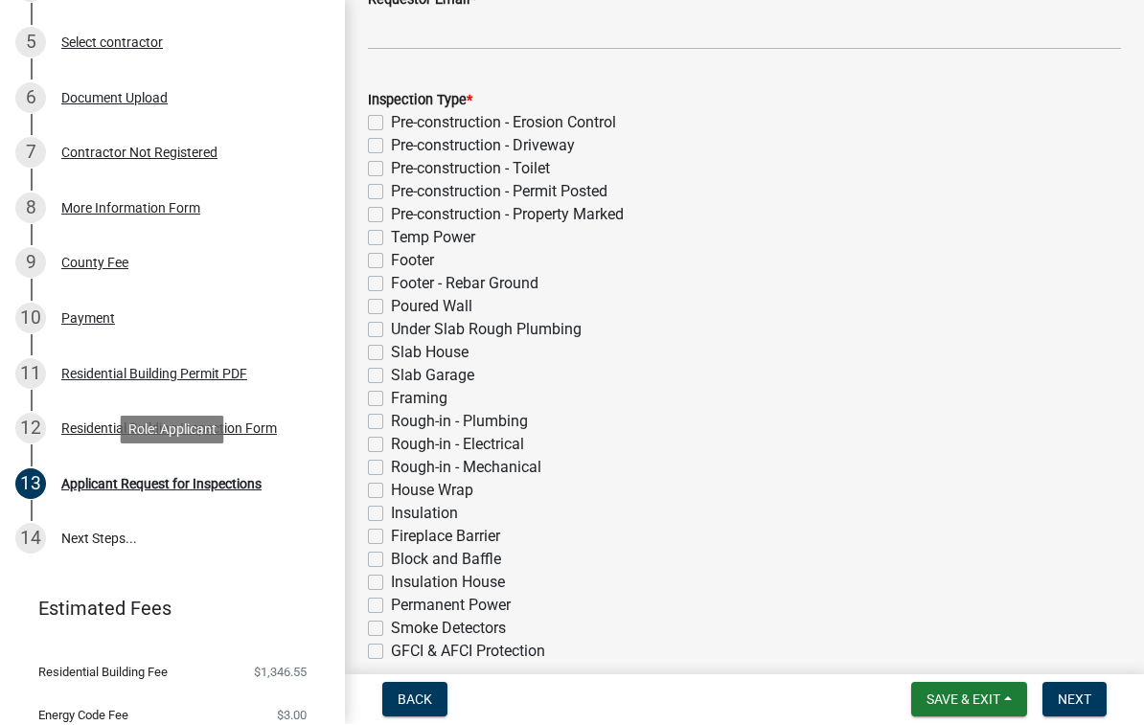
scroll to position [350, 0]
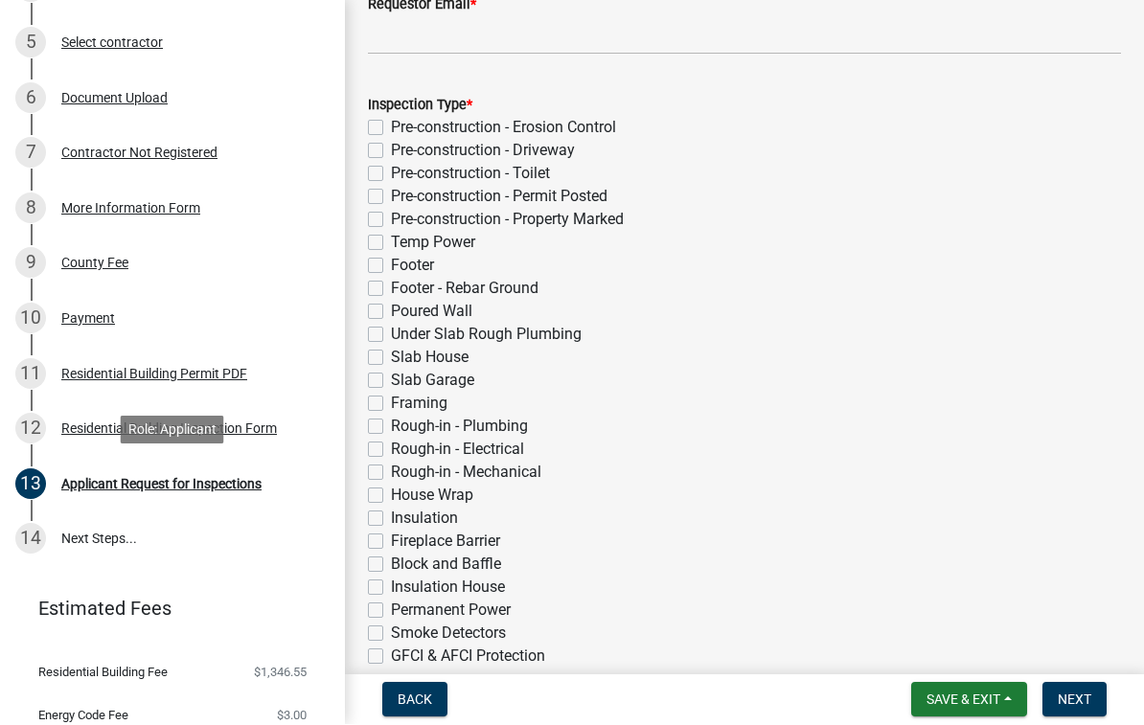
click at [100, 483] on div "Applicant Request for Inspections" at bounding box center [161, 484] width 200 height 13
click at [128, 481] on div "Applicant Request for Inspections" at bounding box center [161, 484] width 200 height 13
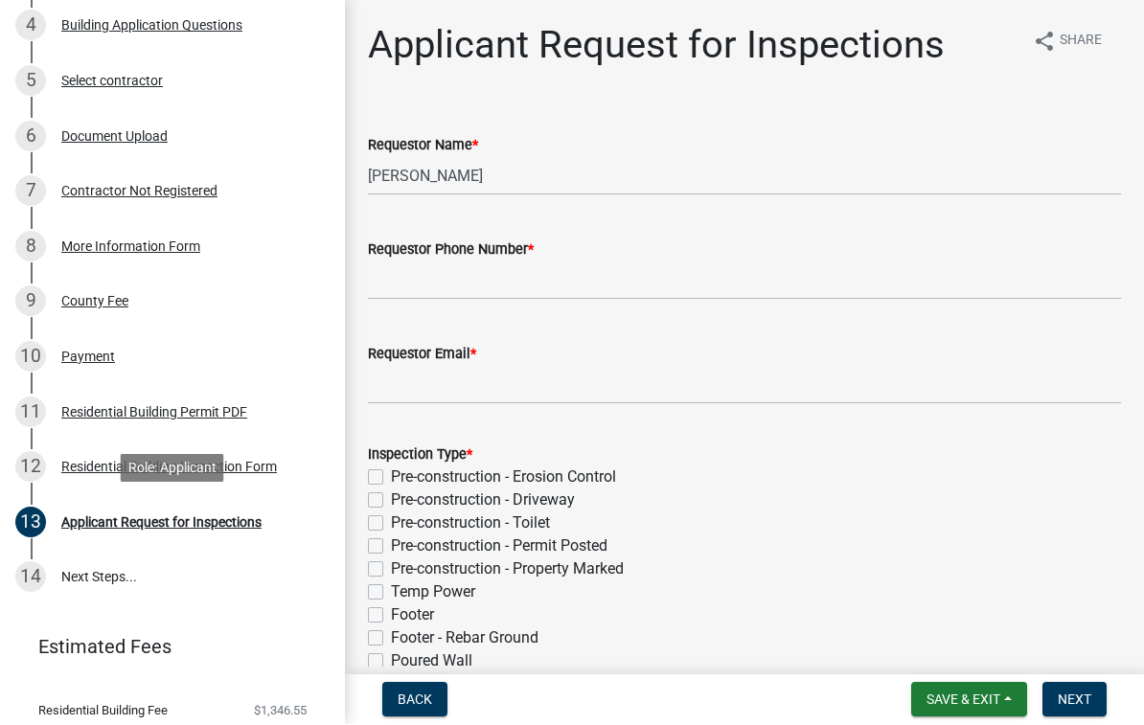
scroll to position [0, 0]
click at [106, 466] on div "Residential Building Inspection Form" at bounding box center [169, 467] width 216 height 13
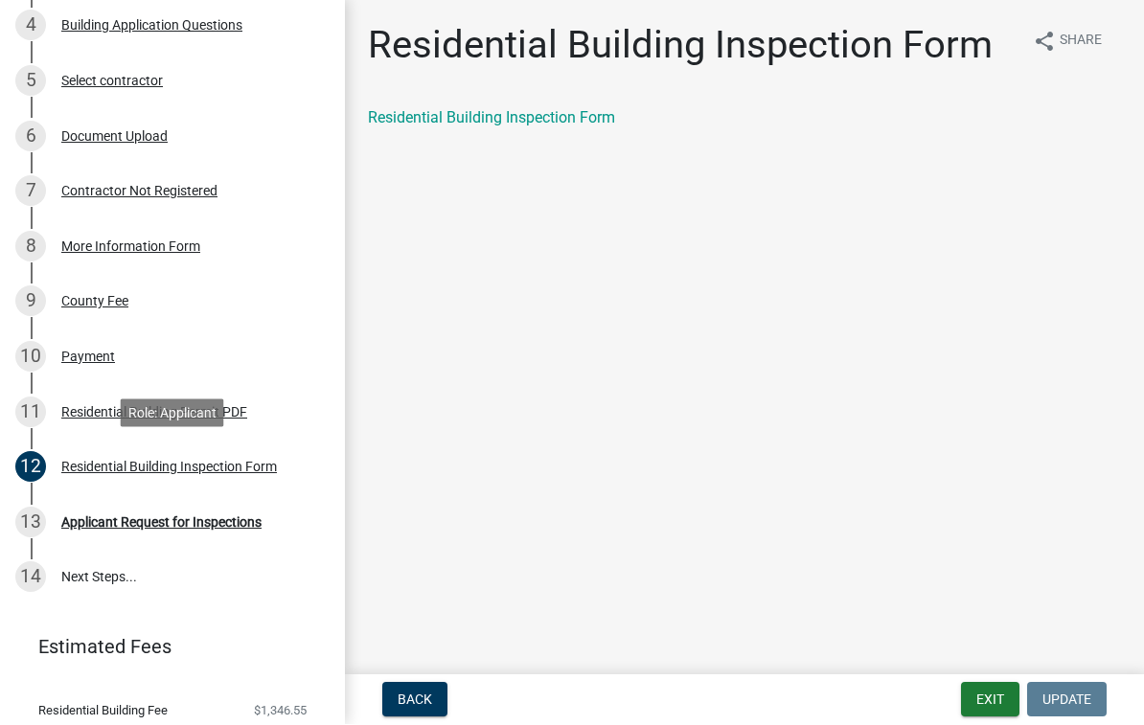
click at [120, 527] on div "Applicant Request for Inspections" at bounding box center [161, 522] width 200 height 13
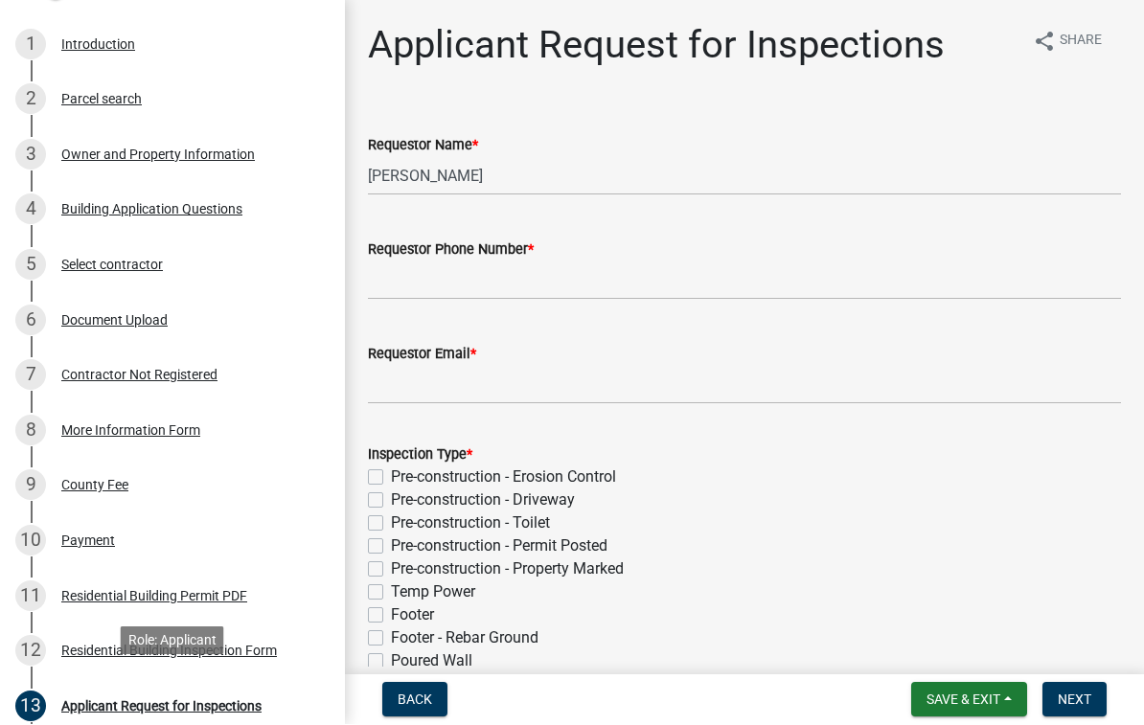
scroll to position [301, 0]
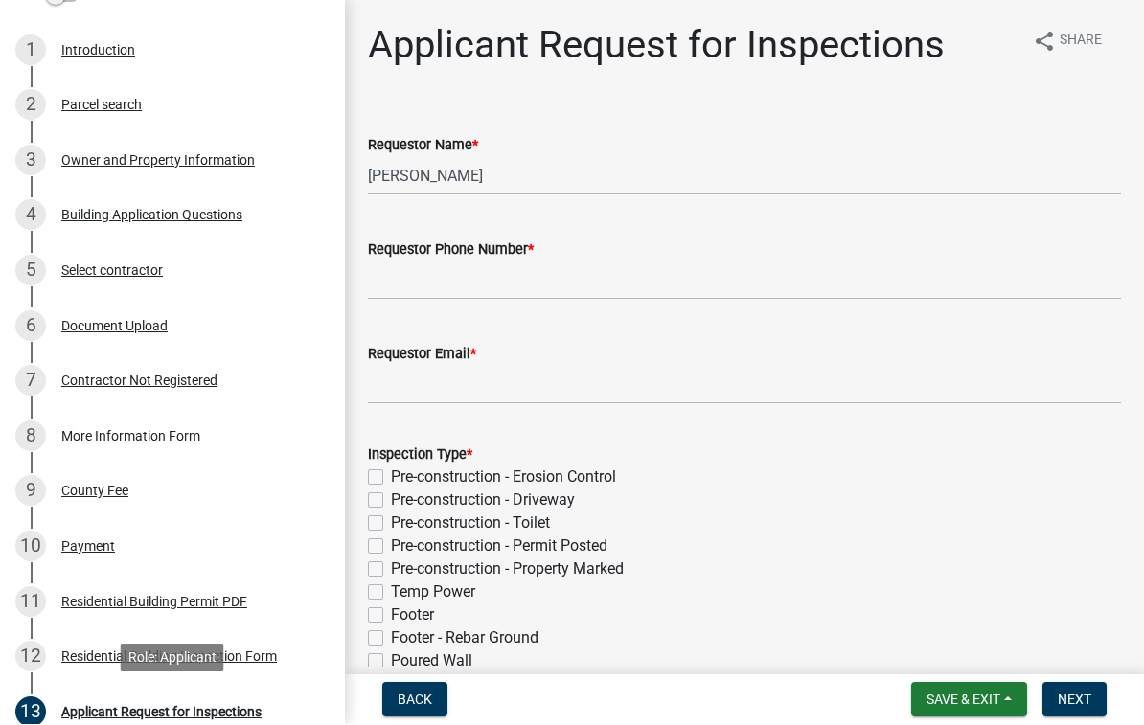
click at [124, 166] on div "Owner and Property Information" at bounding box center [158, 160] width 194 height 13
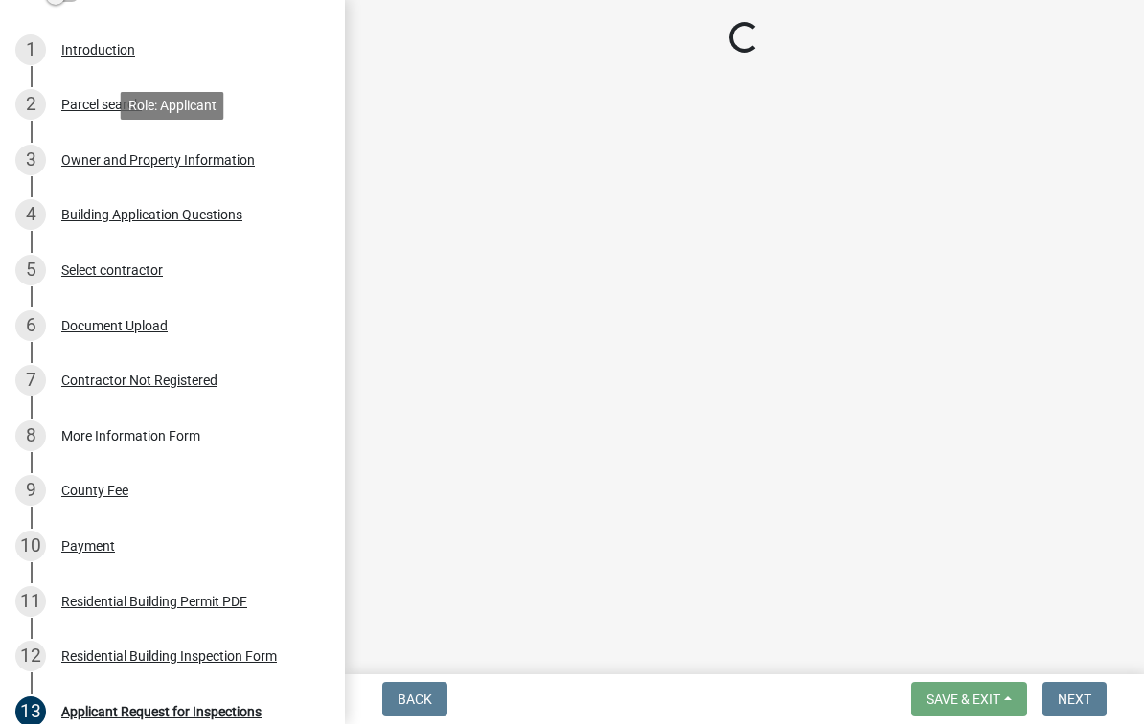
select select "a6b90f04-145f-43dc-a4e6-6d5ec8e28ec9"
select select "83394b22-4a11-496c-8e5c-75ade2e72faf"
select select "469c5908-2854-42d5-89ed-bee7fc26529e"
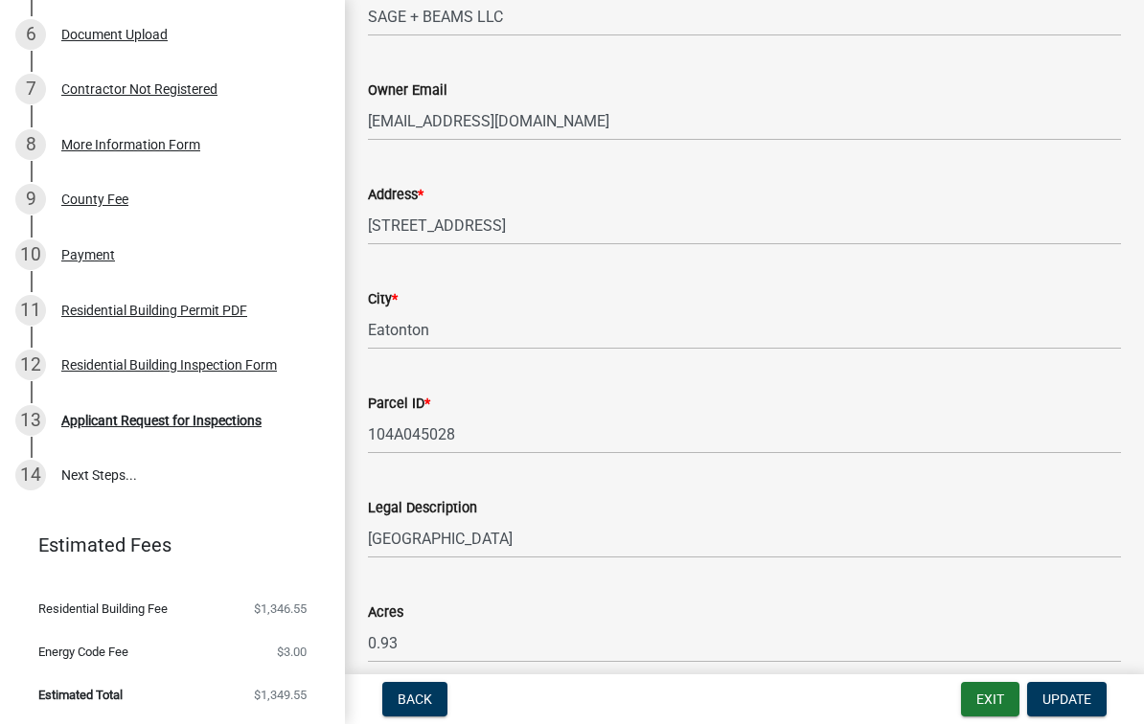
scroll to position [591, 0]
click at [161, 423] on div "Applicant Request for Inspections" at bounding box center [161, 422] width 200 height 13
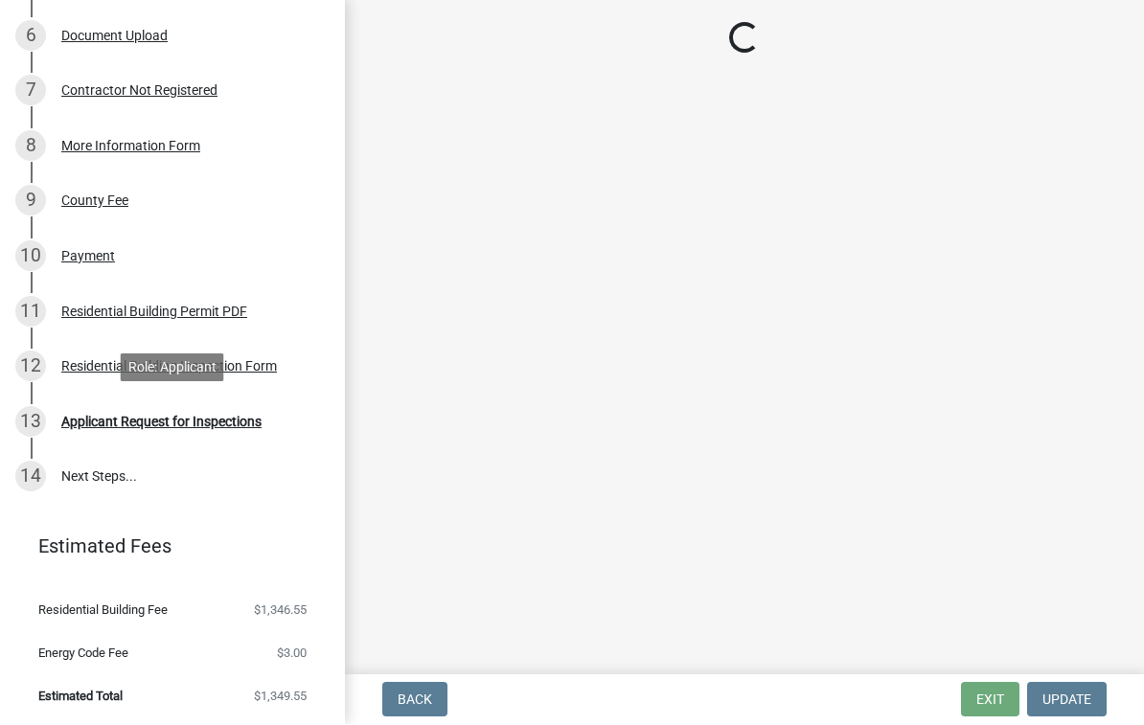
scroll to position [0, 0]
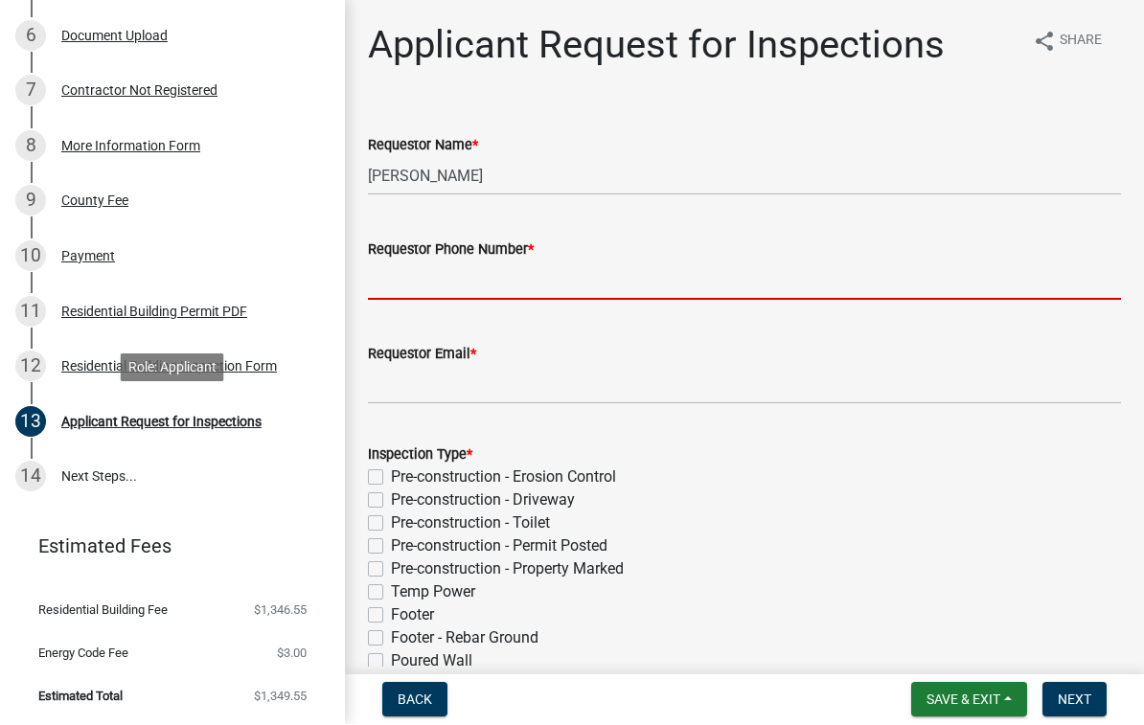
click at [455, 285] on input "Requestor Phone Number *" at bounding box center [744, 281] width 753 height 39
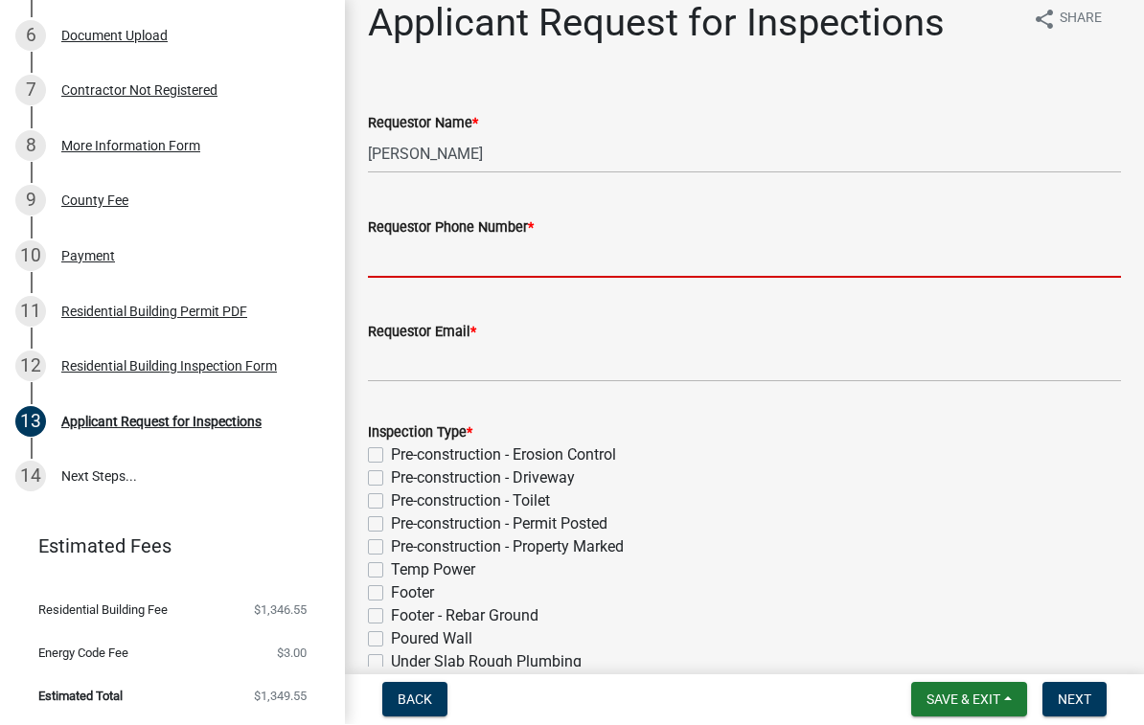
scroll to position [24, 0]
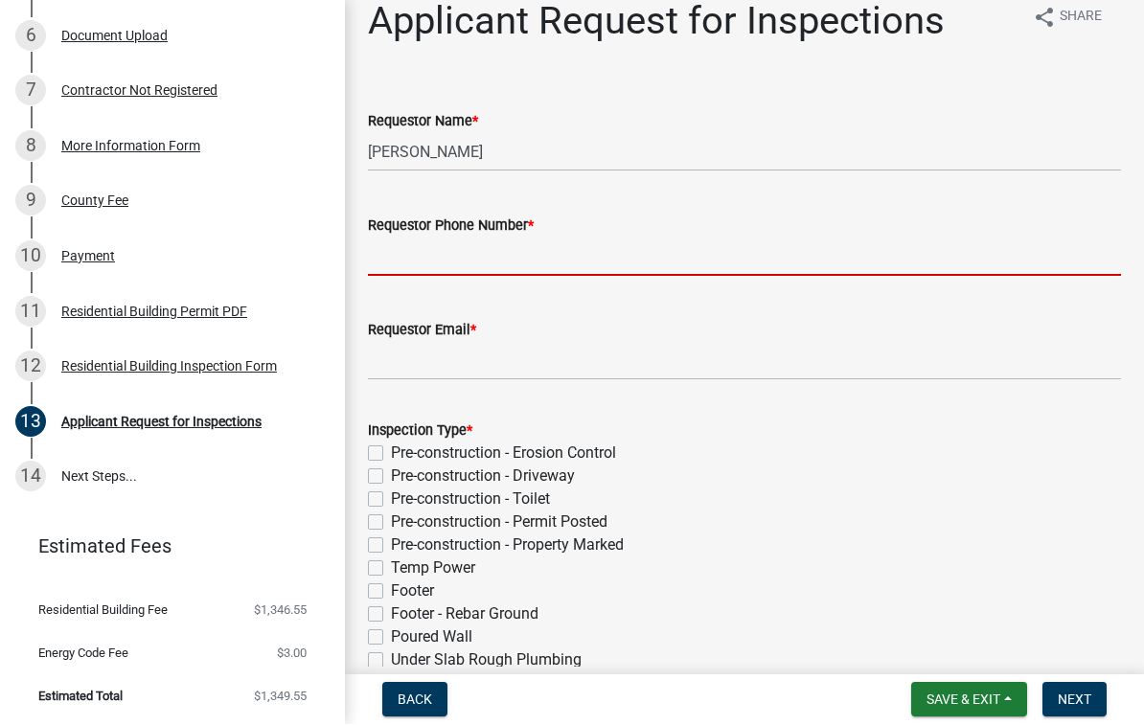
type input "7702313764"
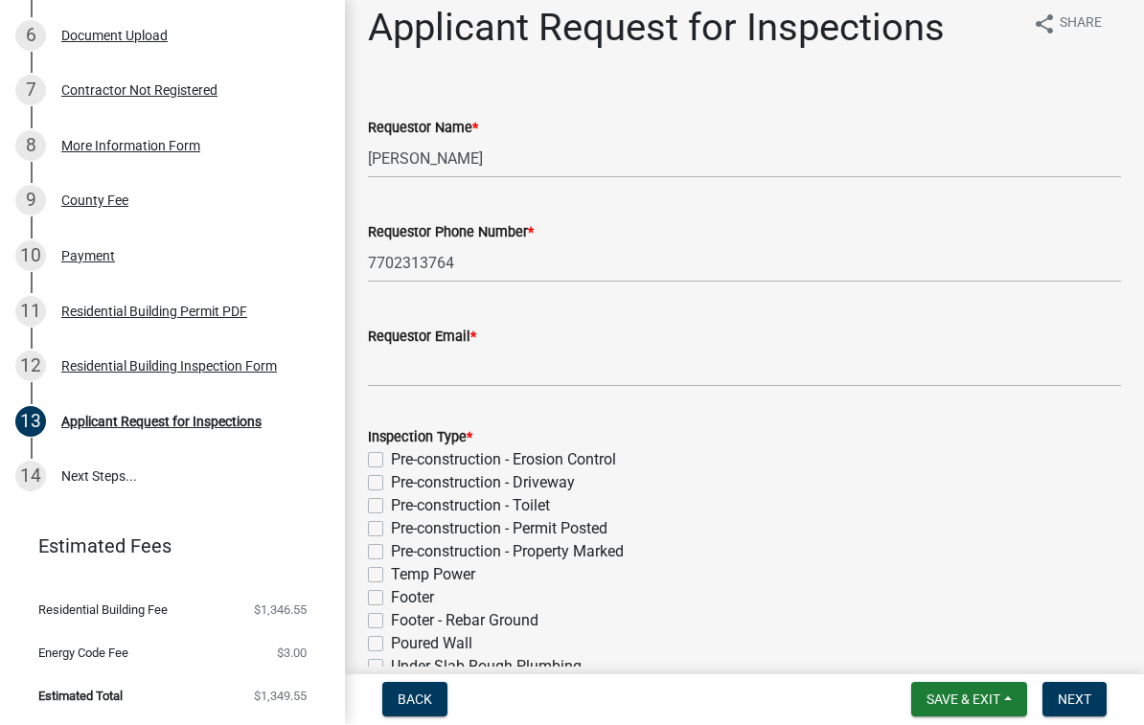
scroll to position [20, 0]
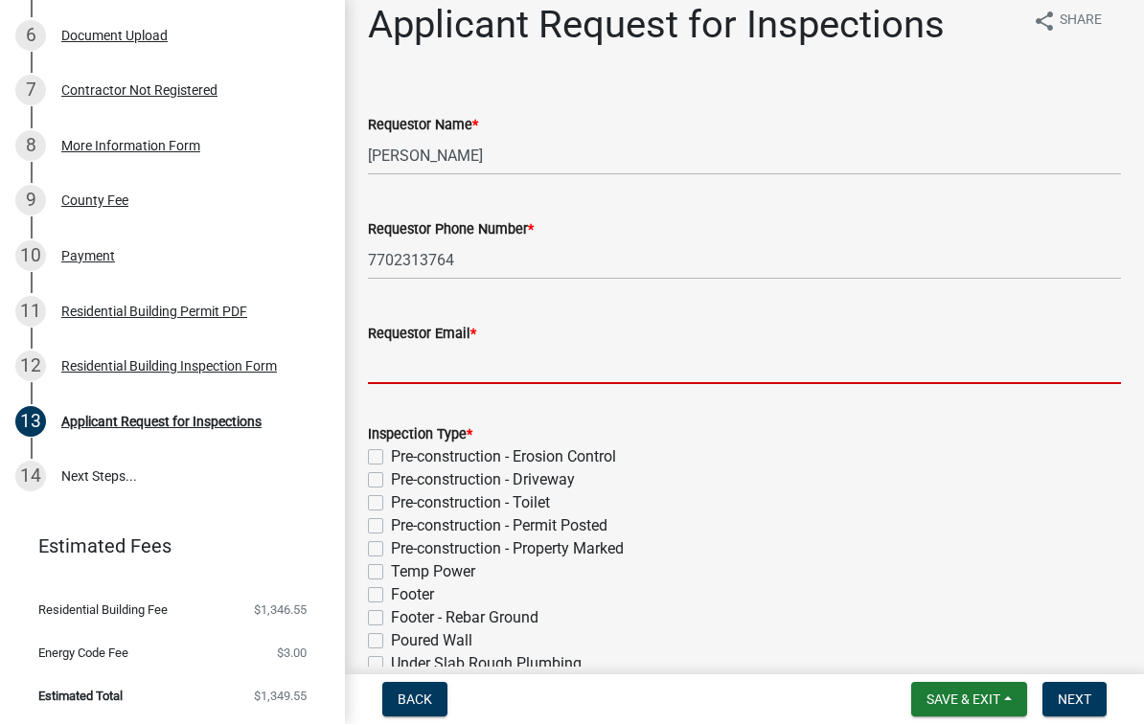
click at [592, 354] on input "Requestor Email *" at bounding box center [744, 365] width 753 height 39
type input "[EMAIL_ADDRESS][DOMAIN_NAME]"
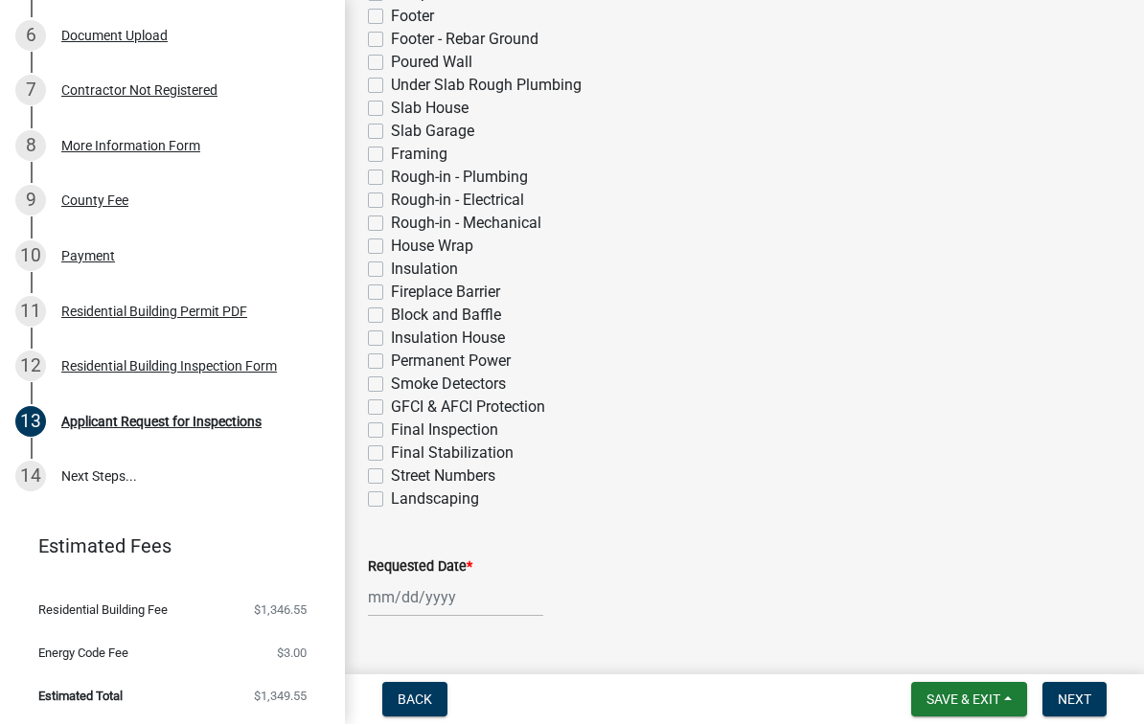
scroll to position [601, 0]
click at [391, 273] on label "Insulation" at bounding box center [424, 268] width 67 height 23
click at [391, 269] on input "Insulation" at bounding box center [397, 263] width 12 height 12
checkbox input "true"
checkbox input "false"
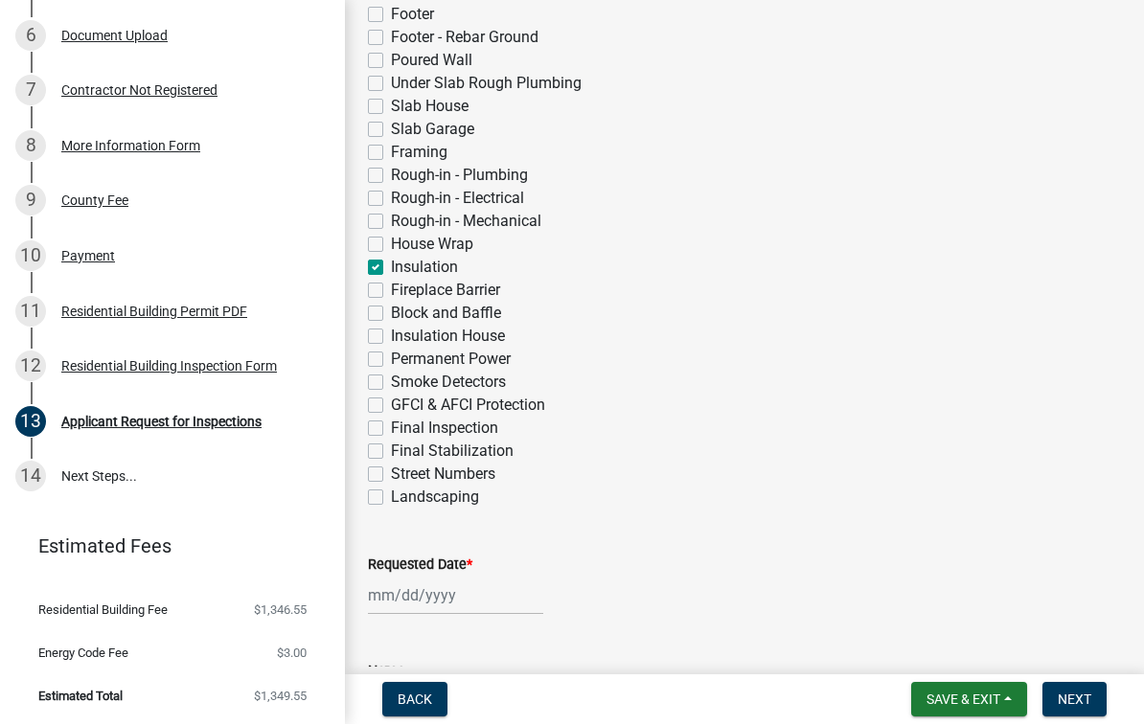
checkbox input "false"
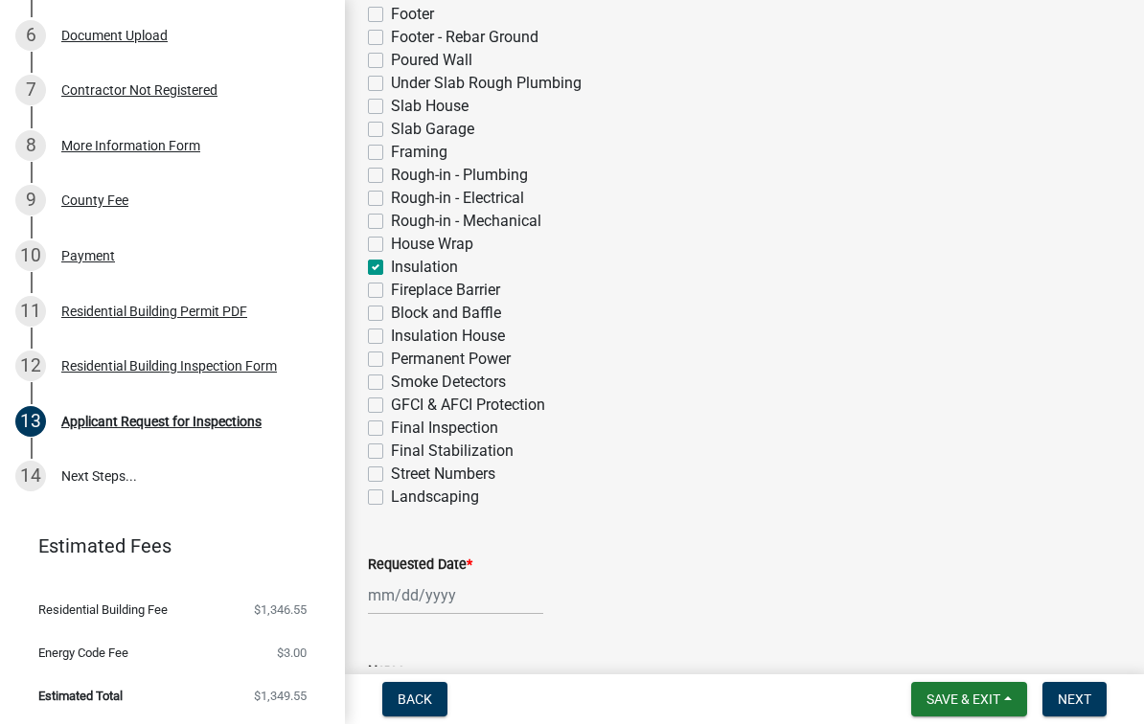
checkbox input "false"
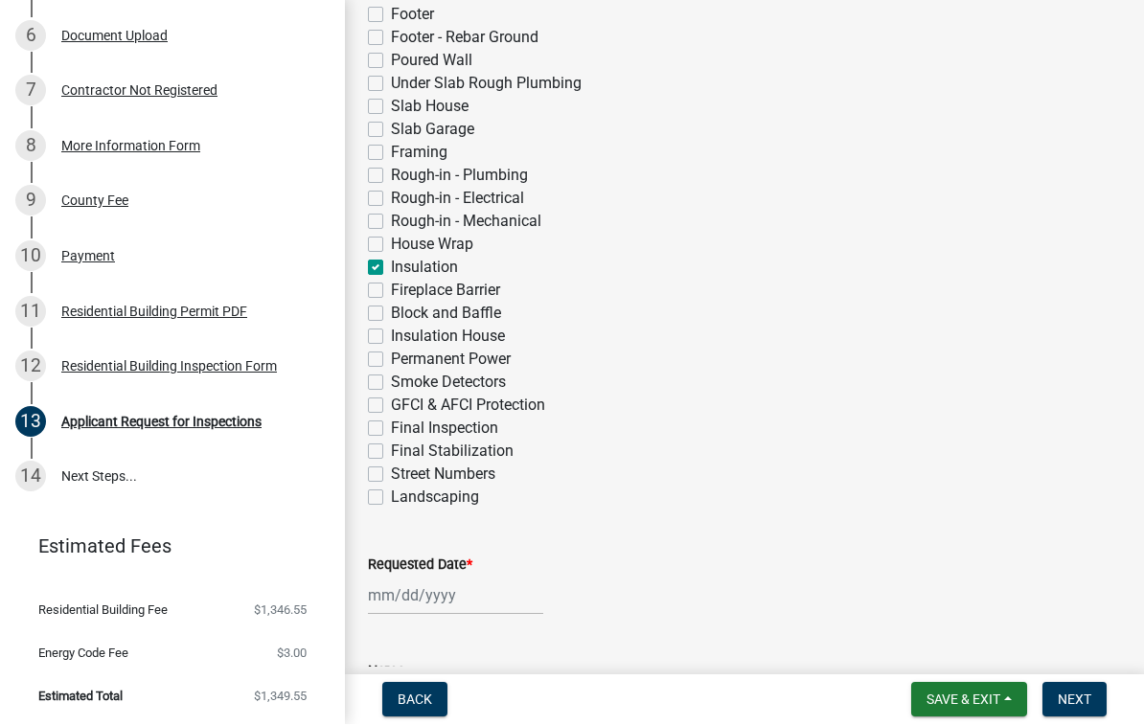
checkbox input "false"
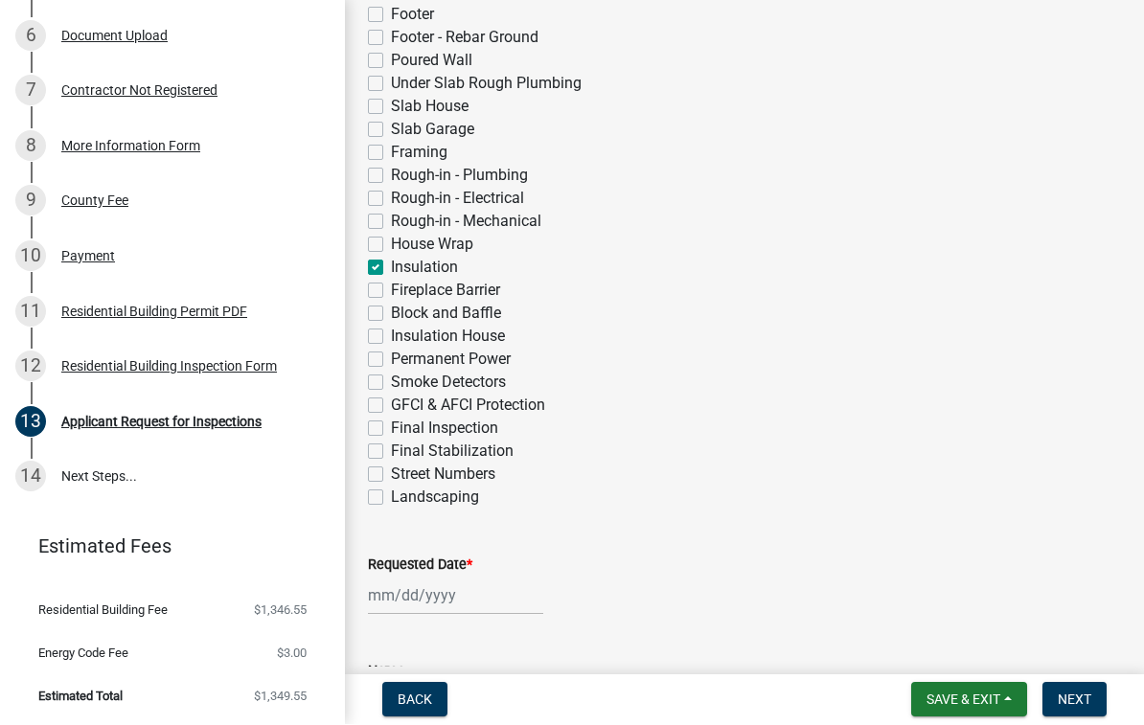
checkbox input "false"
checkbox input "true"
checkbox input "false"
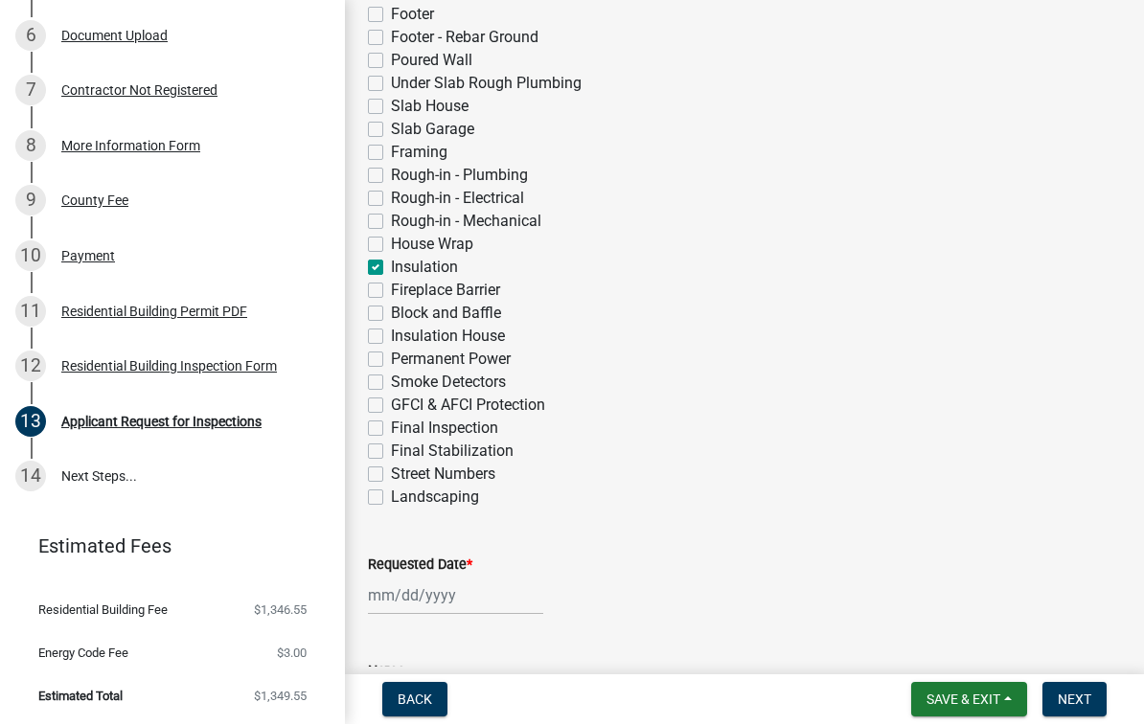
checkbox input "false"
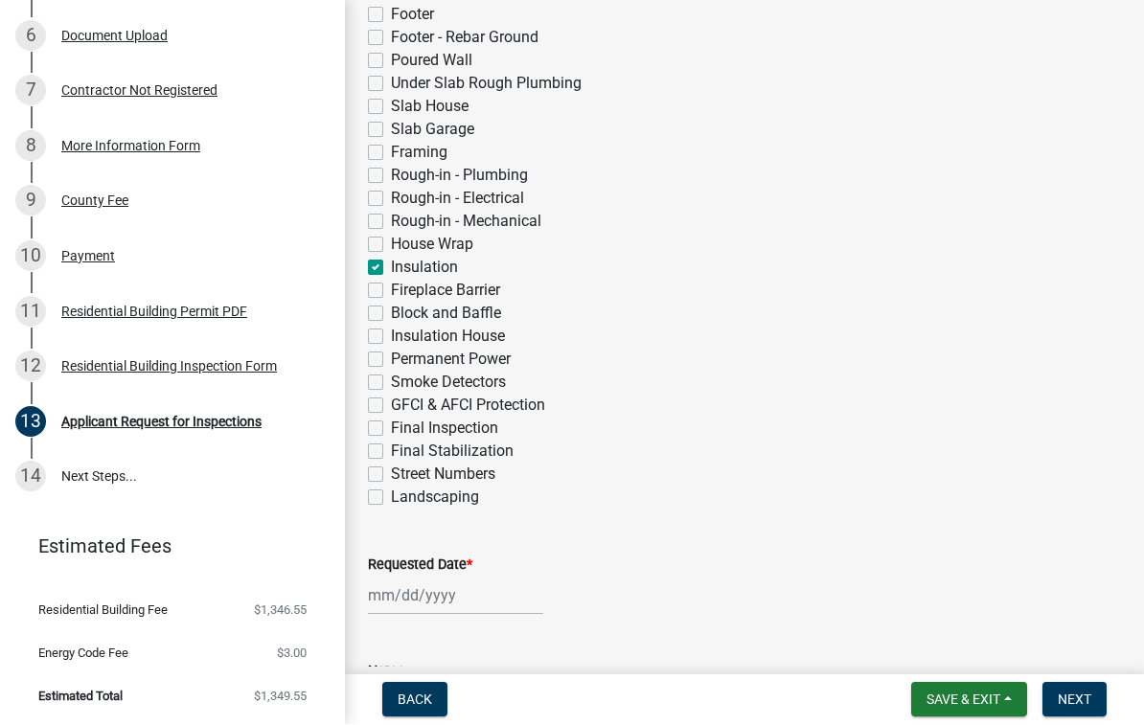
checkbox input "false"
click at [391, 336] on label "Insulation House" at bounding box center [448, 337] width 114 height 23
click at [391, 336] on input "Insulation House" at bounding box center [397, 332] width 12 height 12
checkbox input "true"
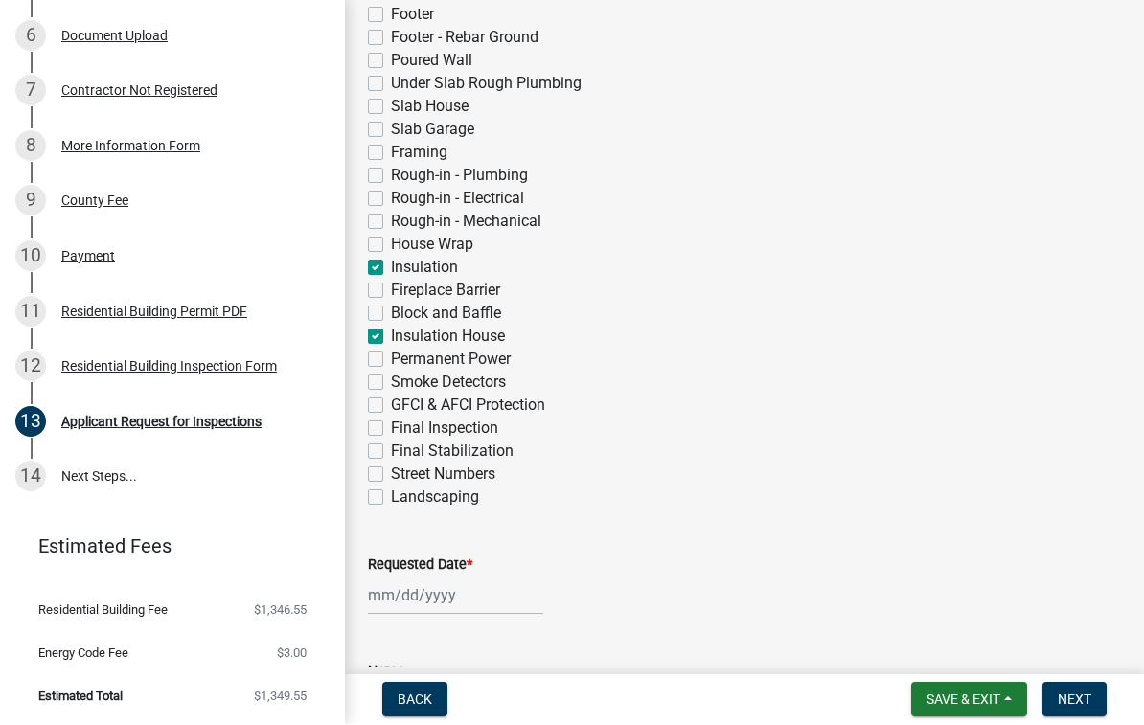
checkbox input "false"
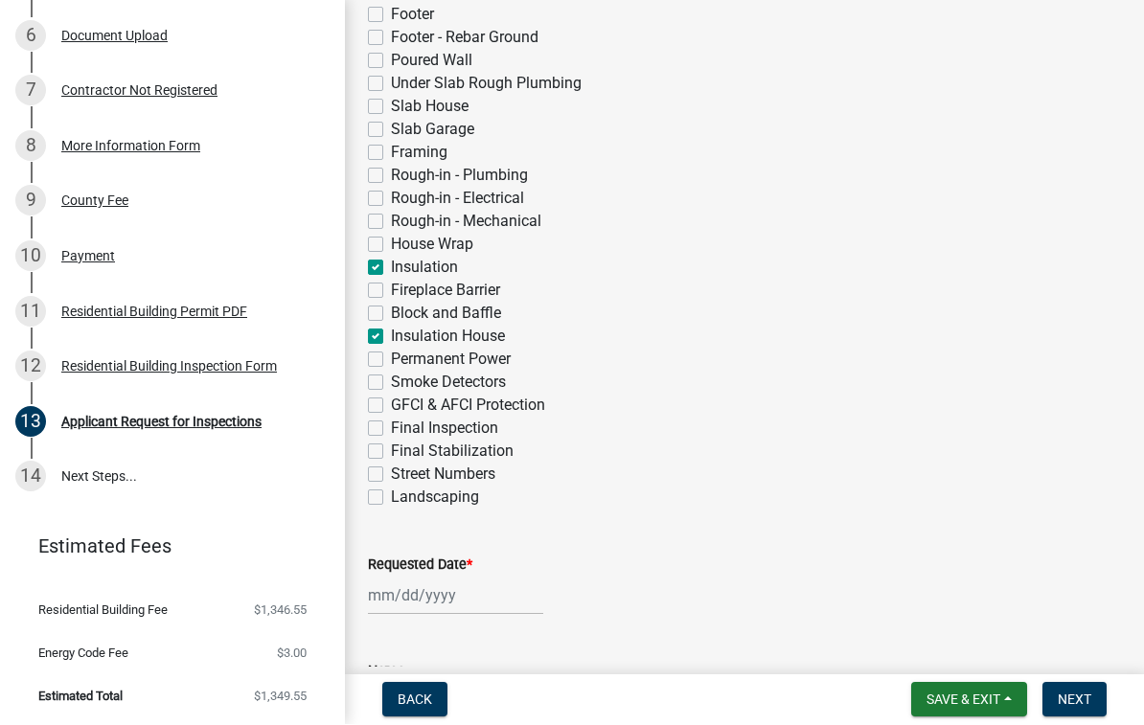
checkbox input "false"
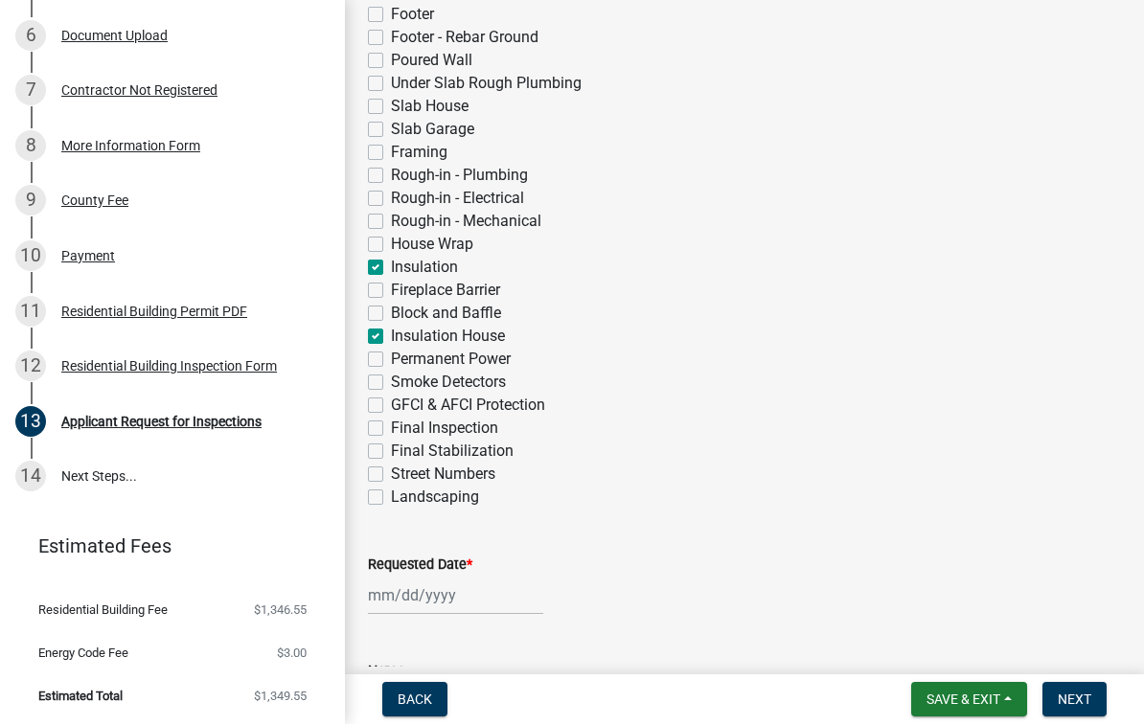
checkbox input "false"
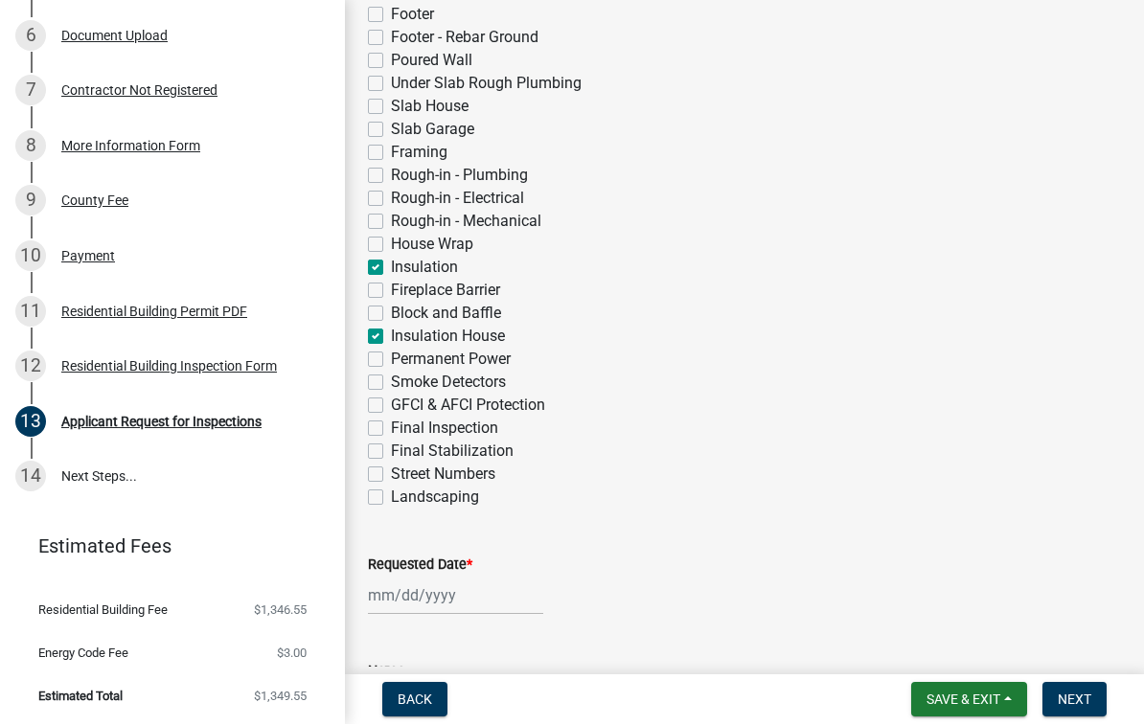
checkbox input "false"
checkbox input "true"
checkbox input "false"
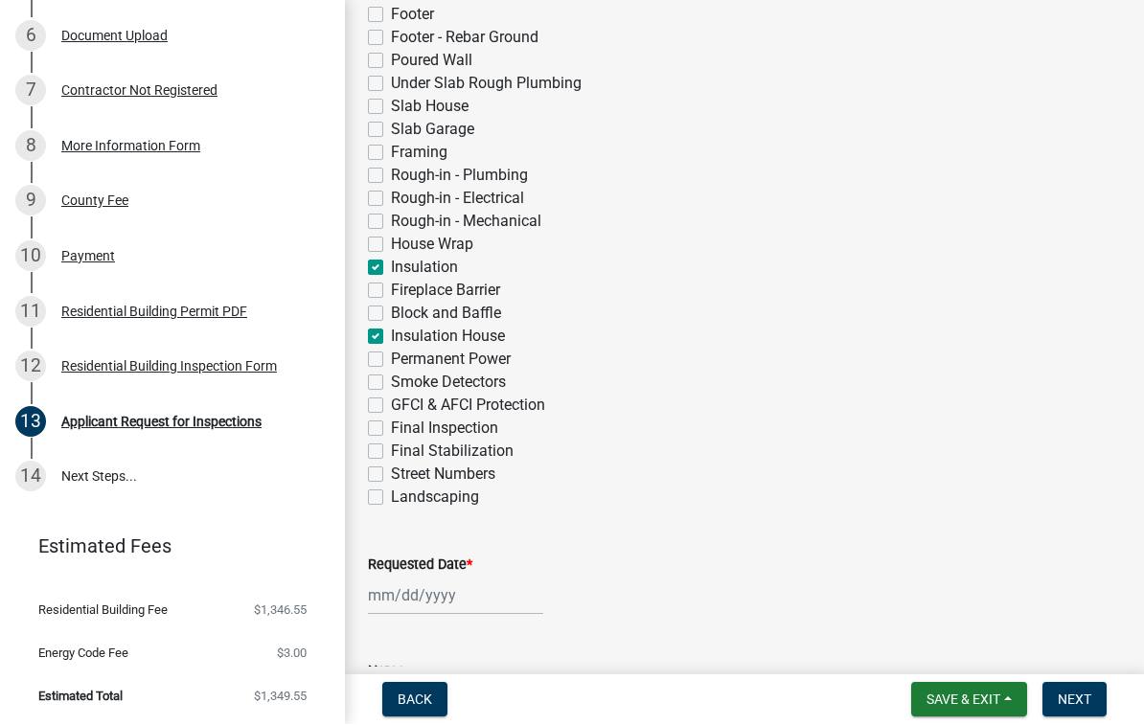
checkbox input "true"
checkbox input "false"
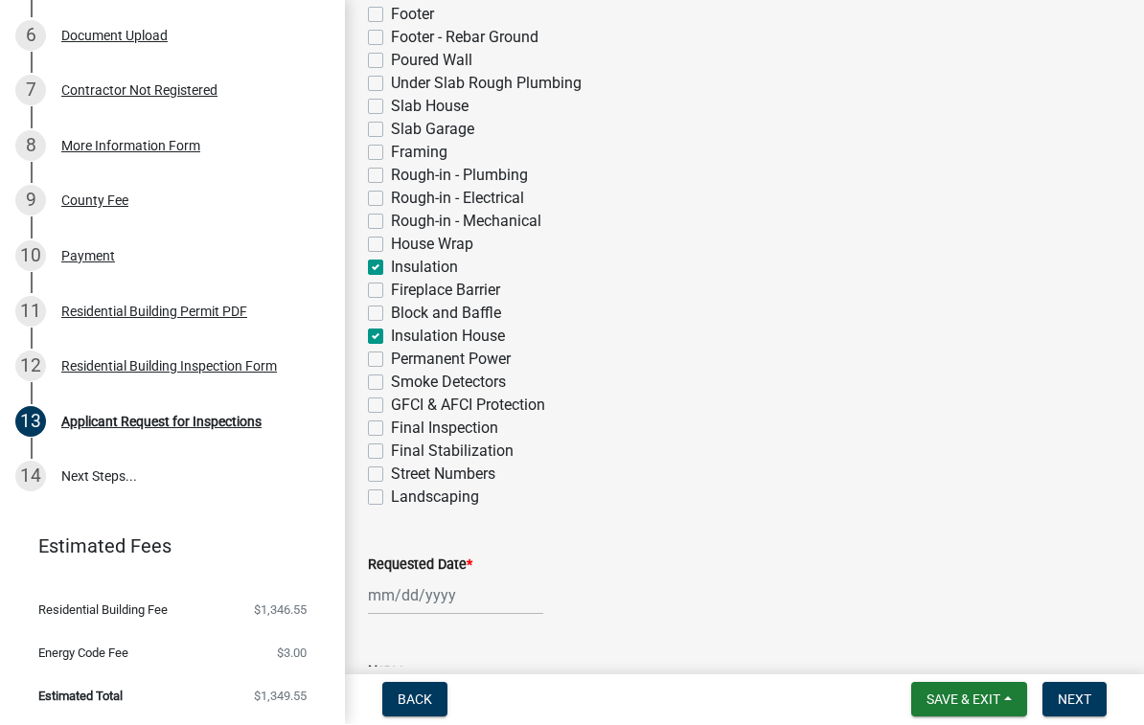
checkbox input "false"
click at [1073, 698] on span "Next" at bounding box center [1075, 700] width 34 height 15
click at [441, 590] on div at bounding box center [455, 596] width 175 height 39
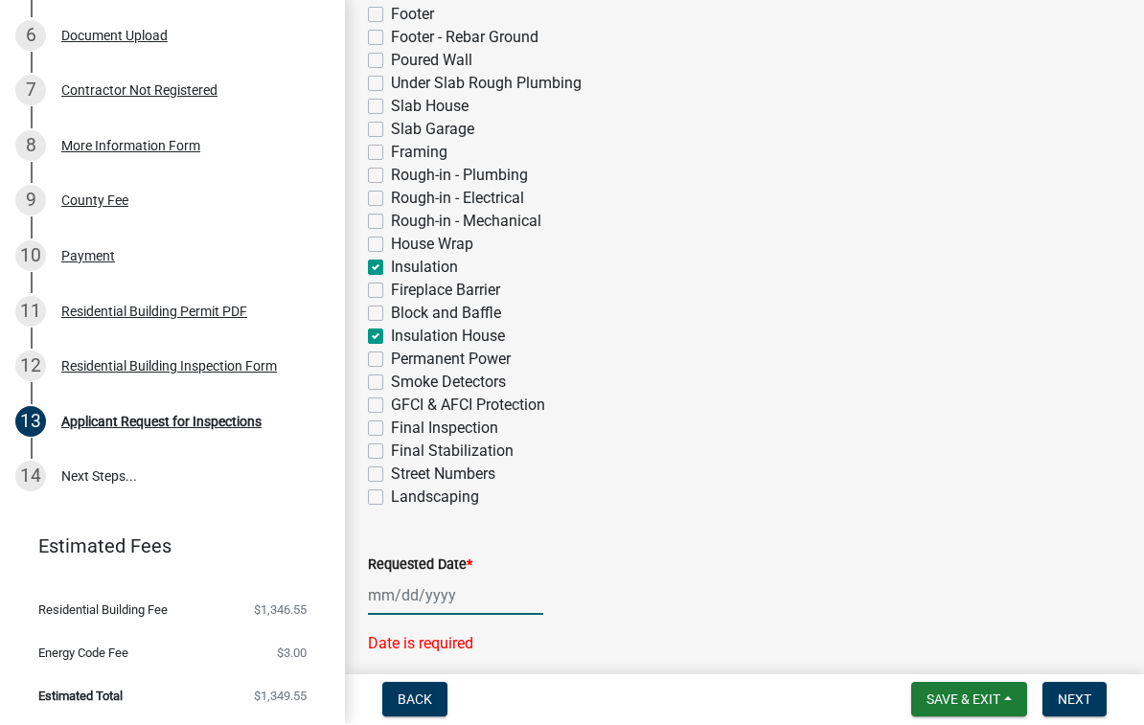
select select "10"
select select "2025"
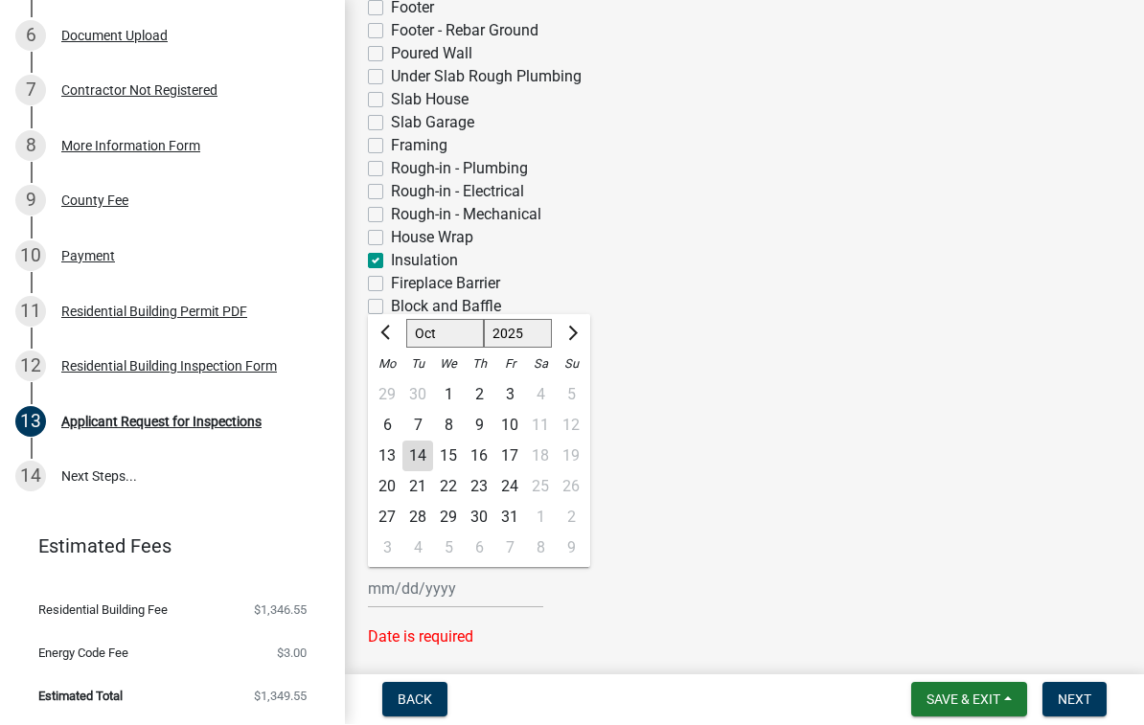
scroll to position [609, 0]
click at [404, 587] on input "Requested Date *" at bounding box center [455, 587] width 175 height 39
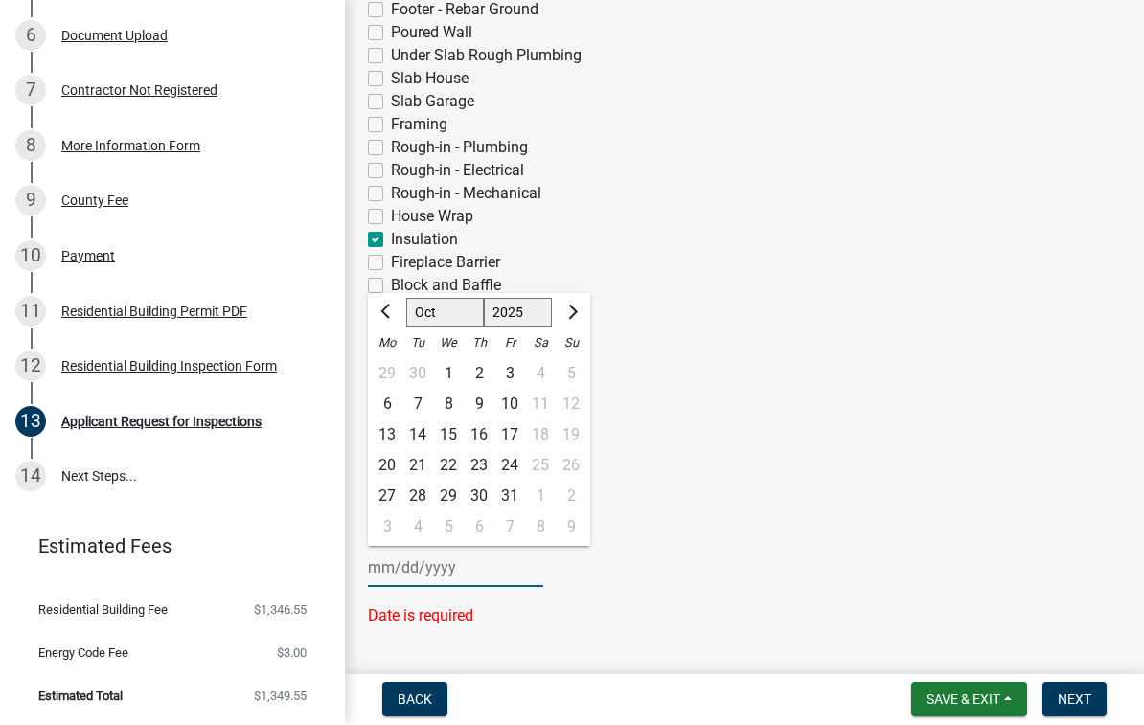
click at [426, 430] on div "14" at bounding box center [417, 436] width 31 height 31
type input "[DATE]"
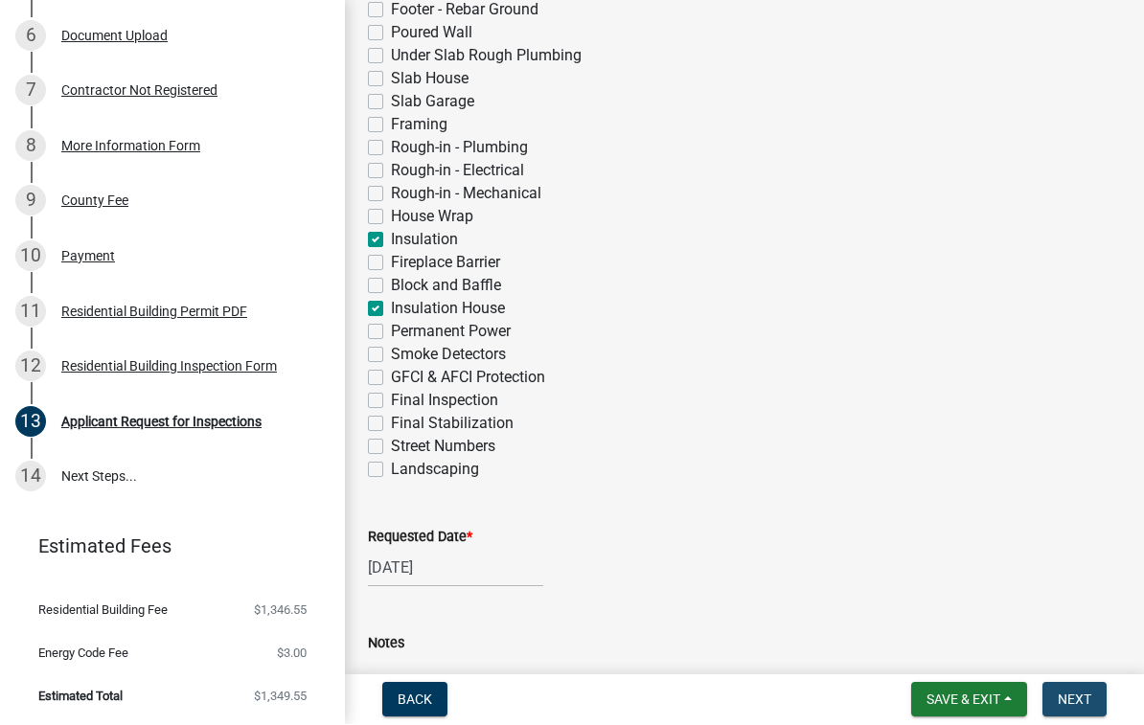
click at [1087, 688] on button "Next" at bounding box center [1074, 700] width 64 height 34
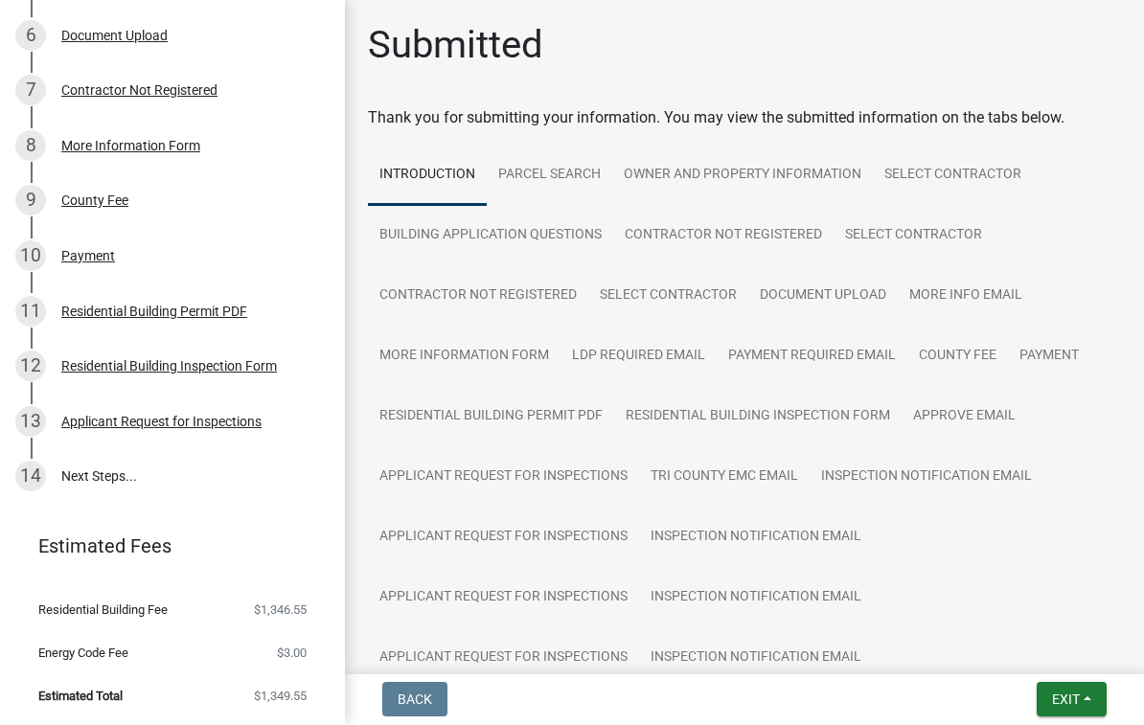
click at [1075, 697] on span "Exit" at bounding box center [1066, 700] width 28 height 15
click at [1038, 651] on button "Save & Exit" at bounding box center [1030, 651] width 153 height 46
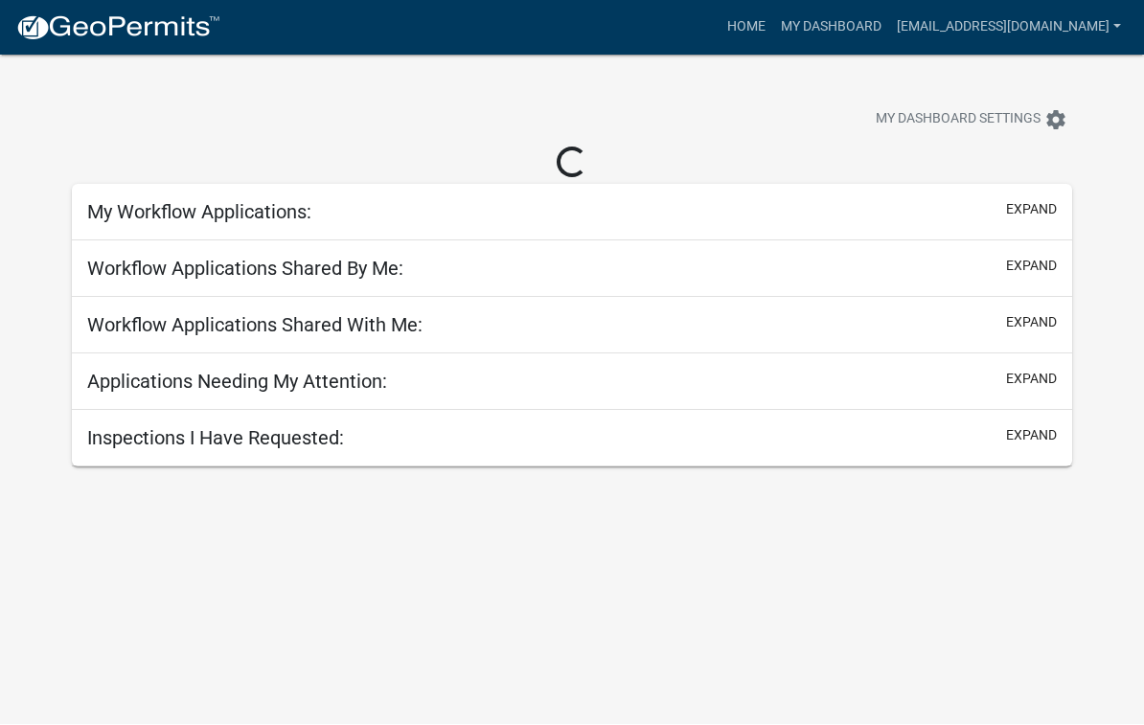
scroll to position [1, 0]
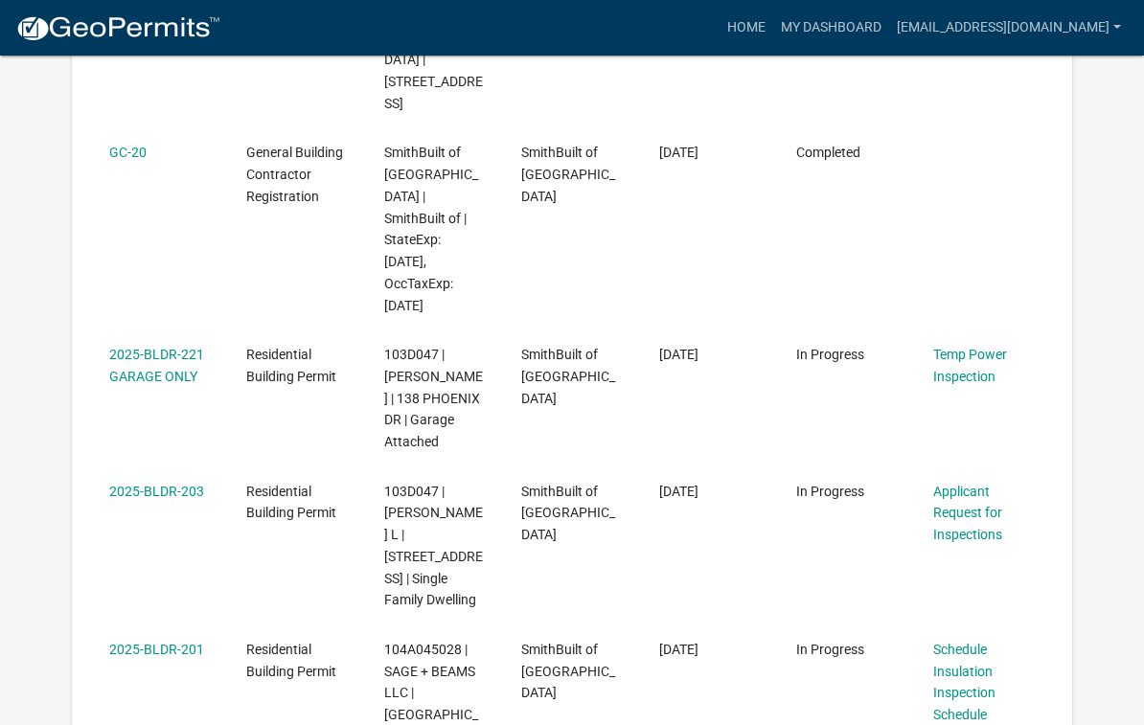
scroll to position [840, 0]
